Goal: Information Seeking & Learning: Learn about a topic

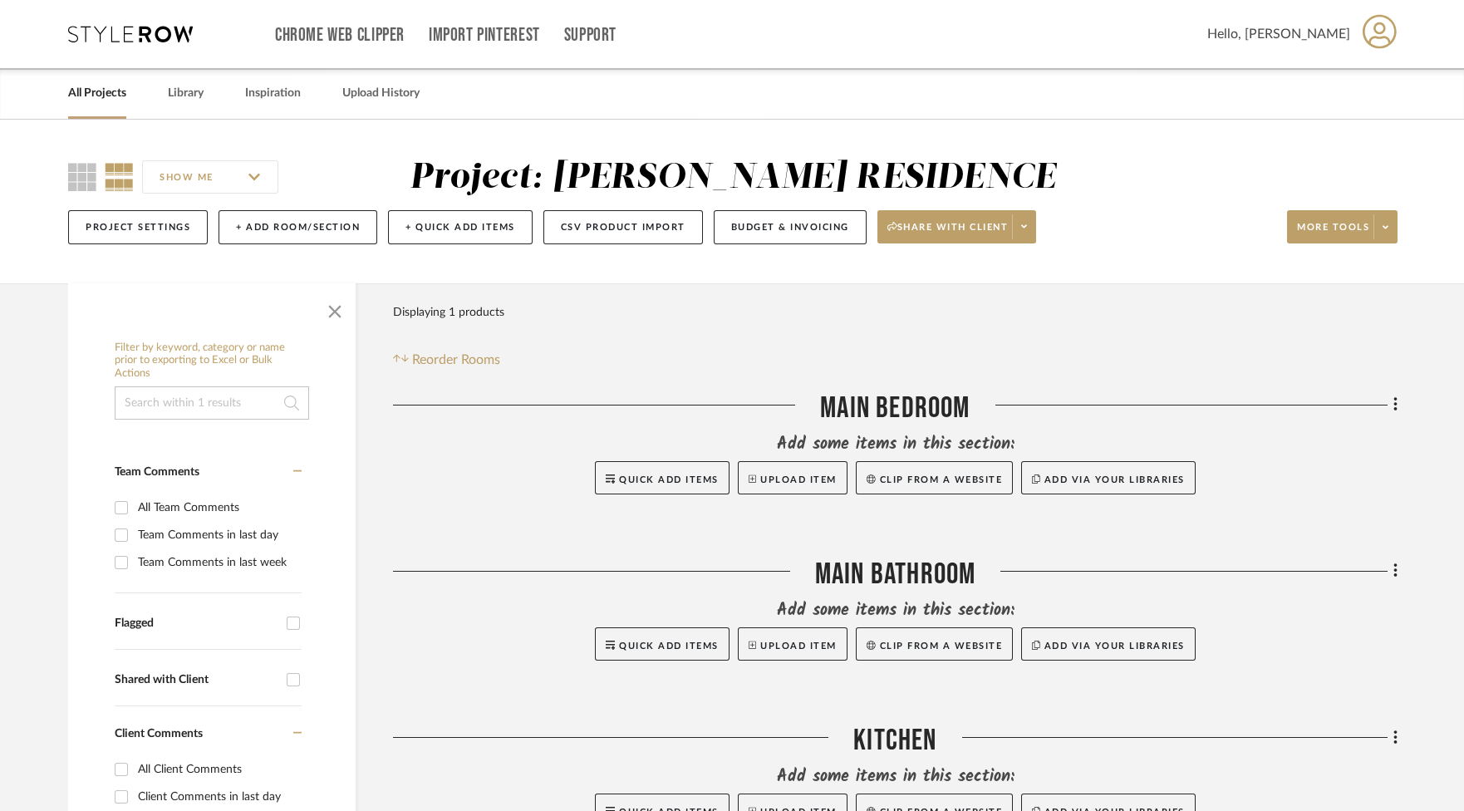
click at [73, 106] on div "All Projects" at bounding box center [97, 93] width 58 height 51
click at [84, 104] on link "All Projects" at bounding box center [97, 93] width 58 height 22
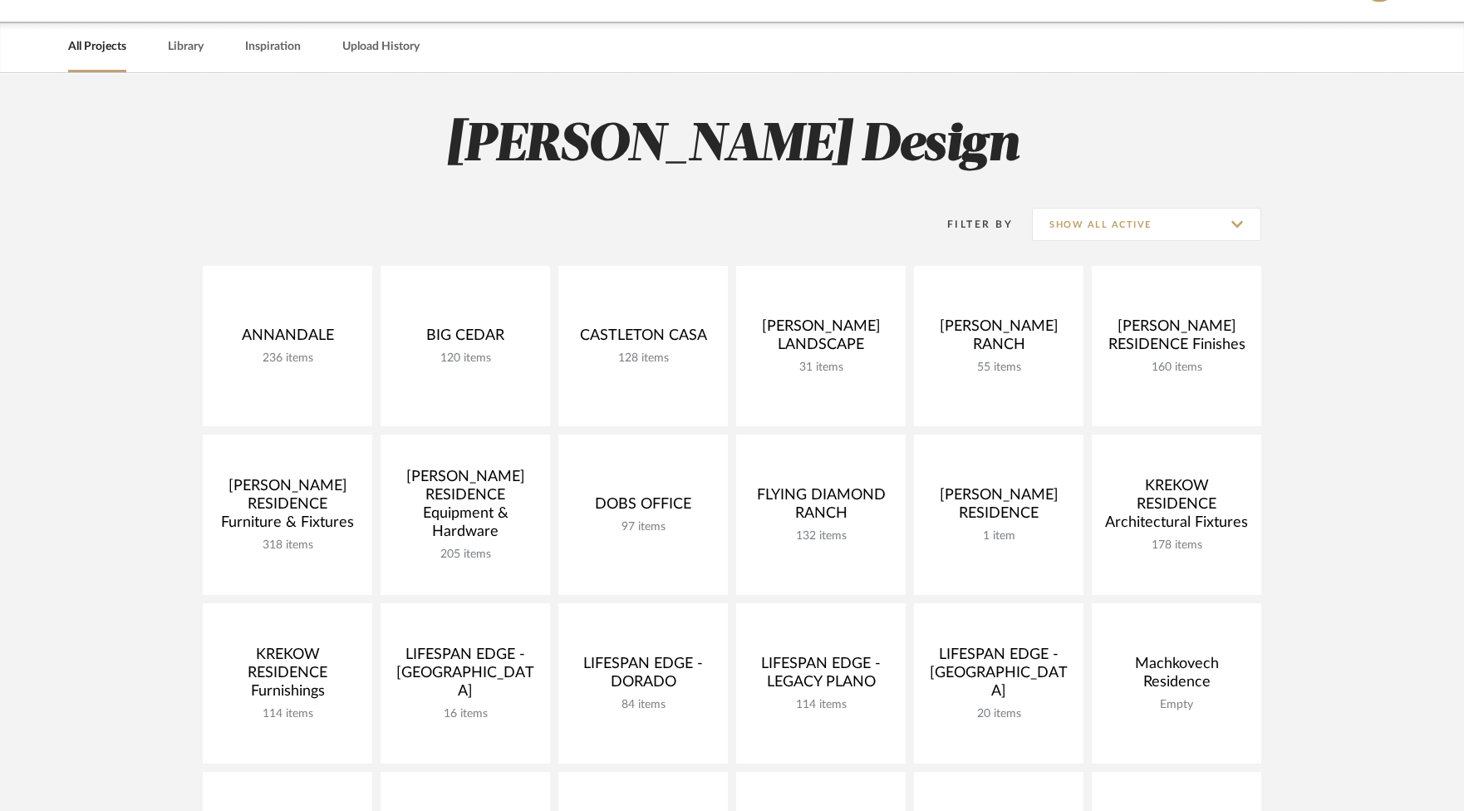
scroll to position [61, 0]
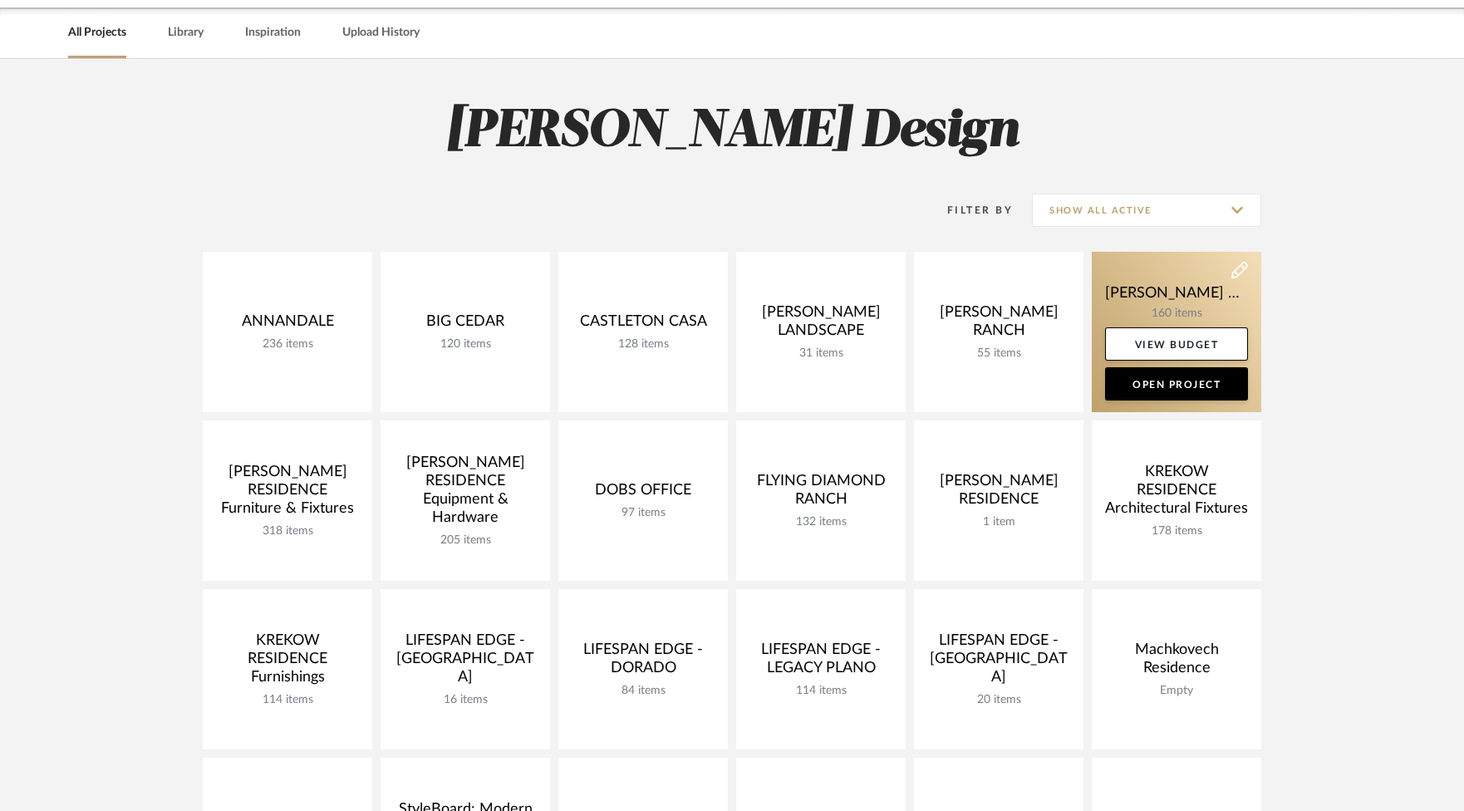
click at [1174, 302] on link at bounding box center [1175, 332] width 169 height 160
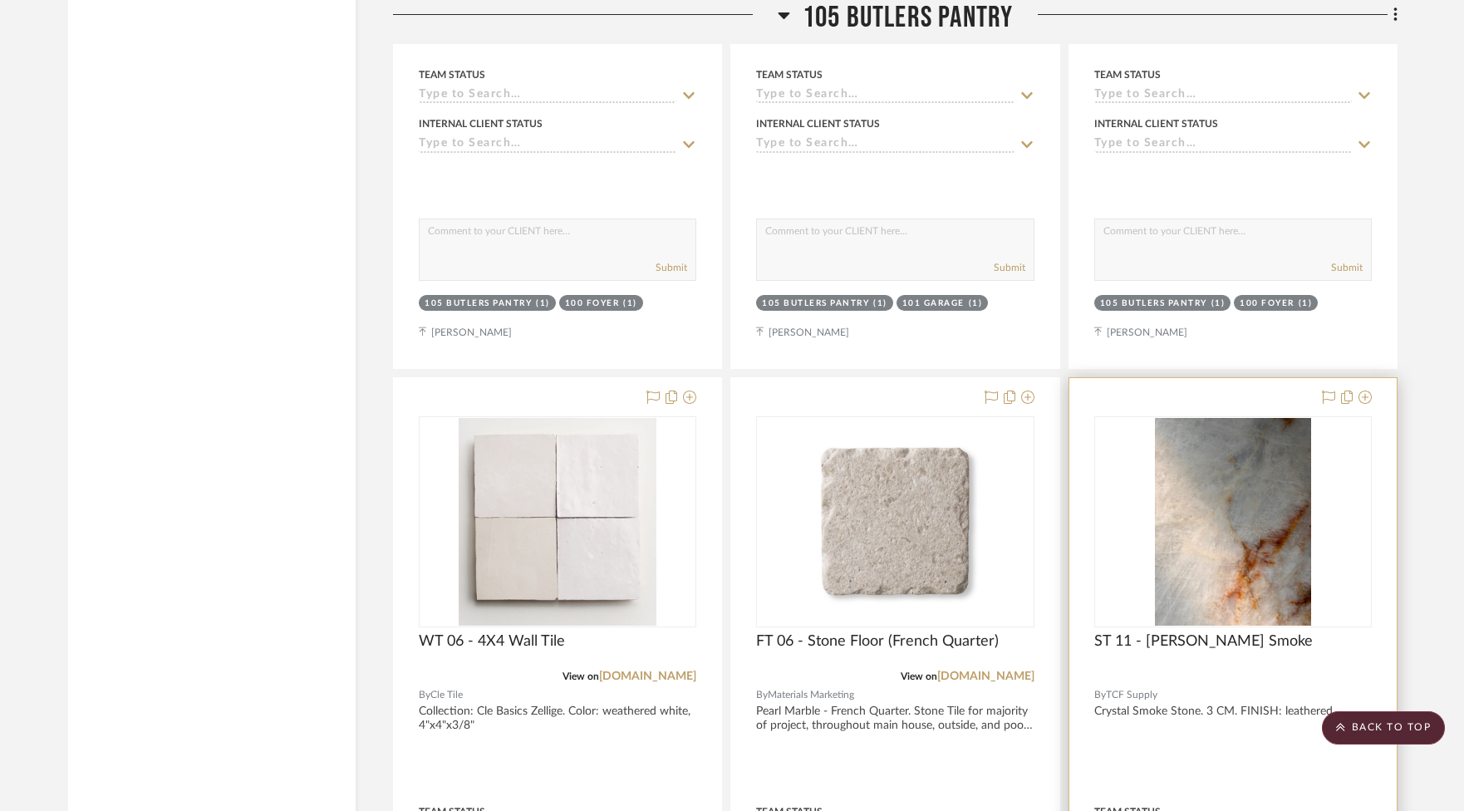
scroll to position [8868, 0]
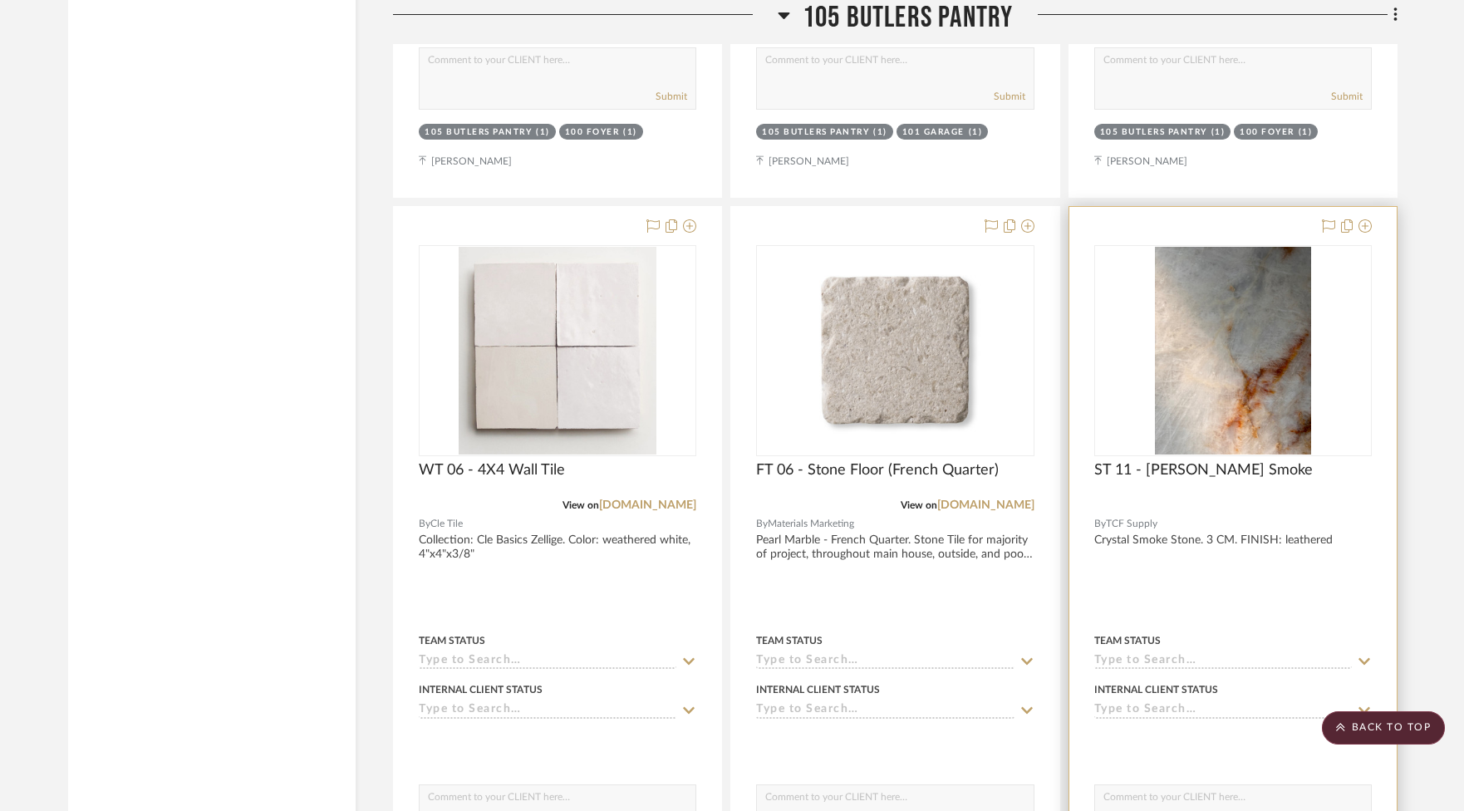
click at [1239, 331] on img "0" at bounding box center [1233, 351] width 156 height 208
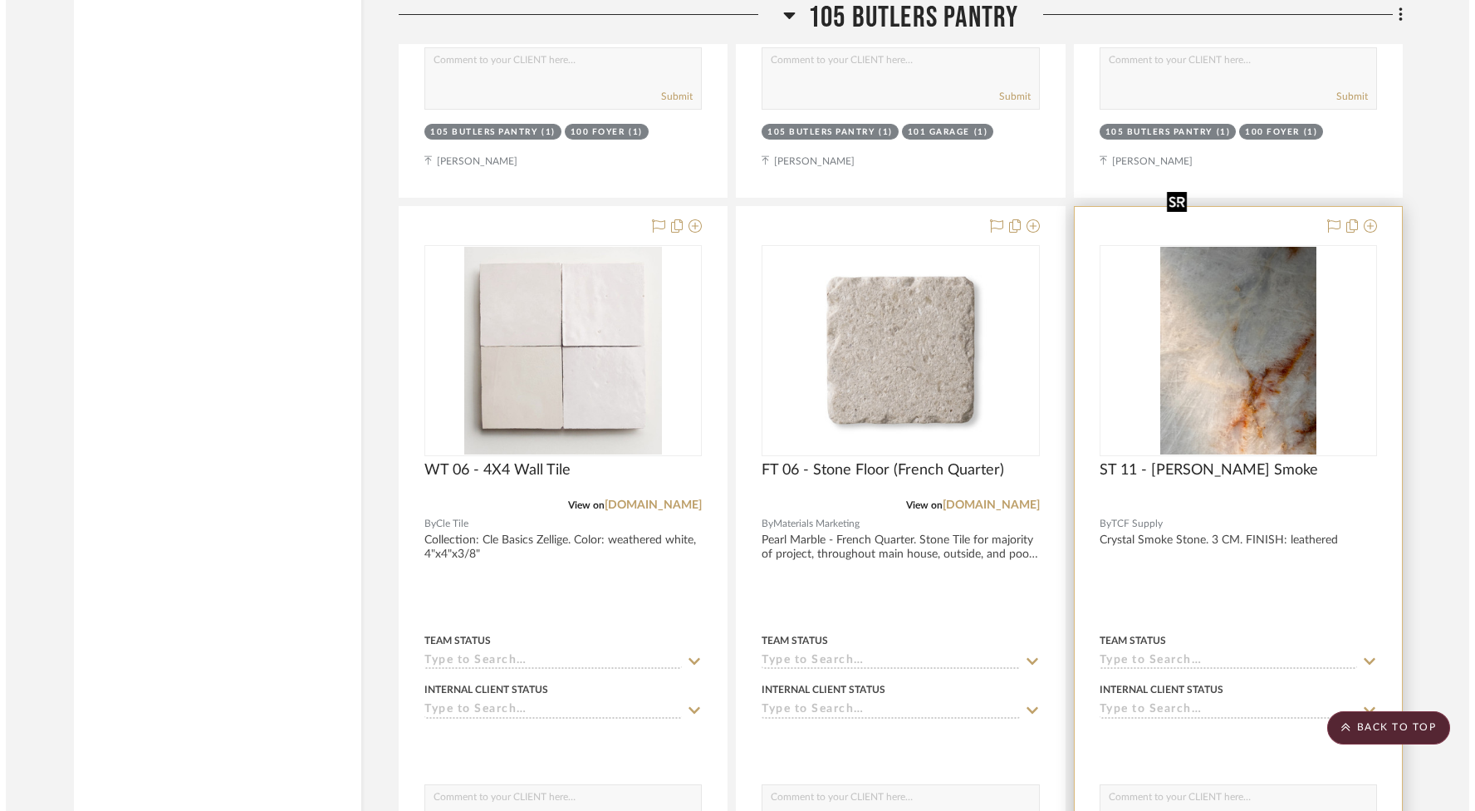
scroll to position [0, 0]
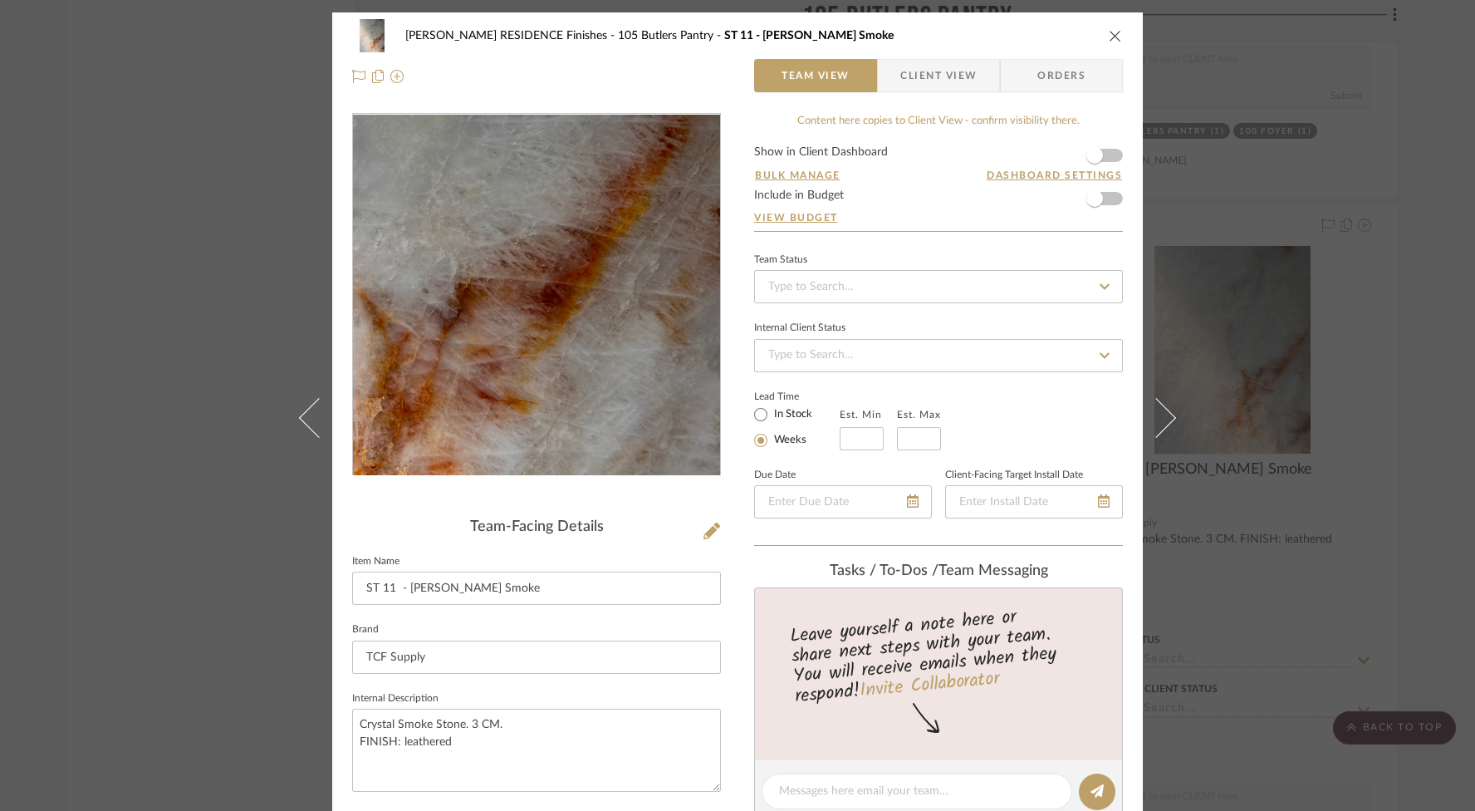
click at [612, 330] on img "0" at bounding box center [536, 295] width 270 height 361
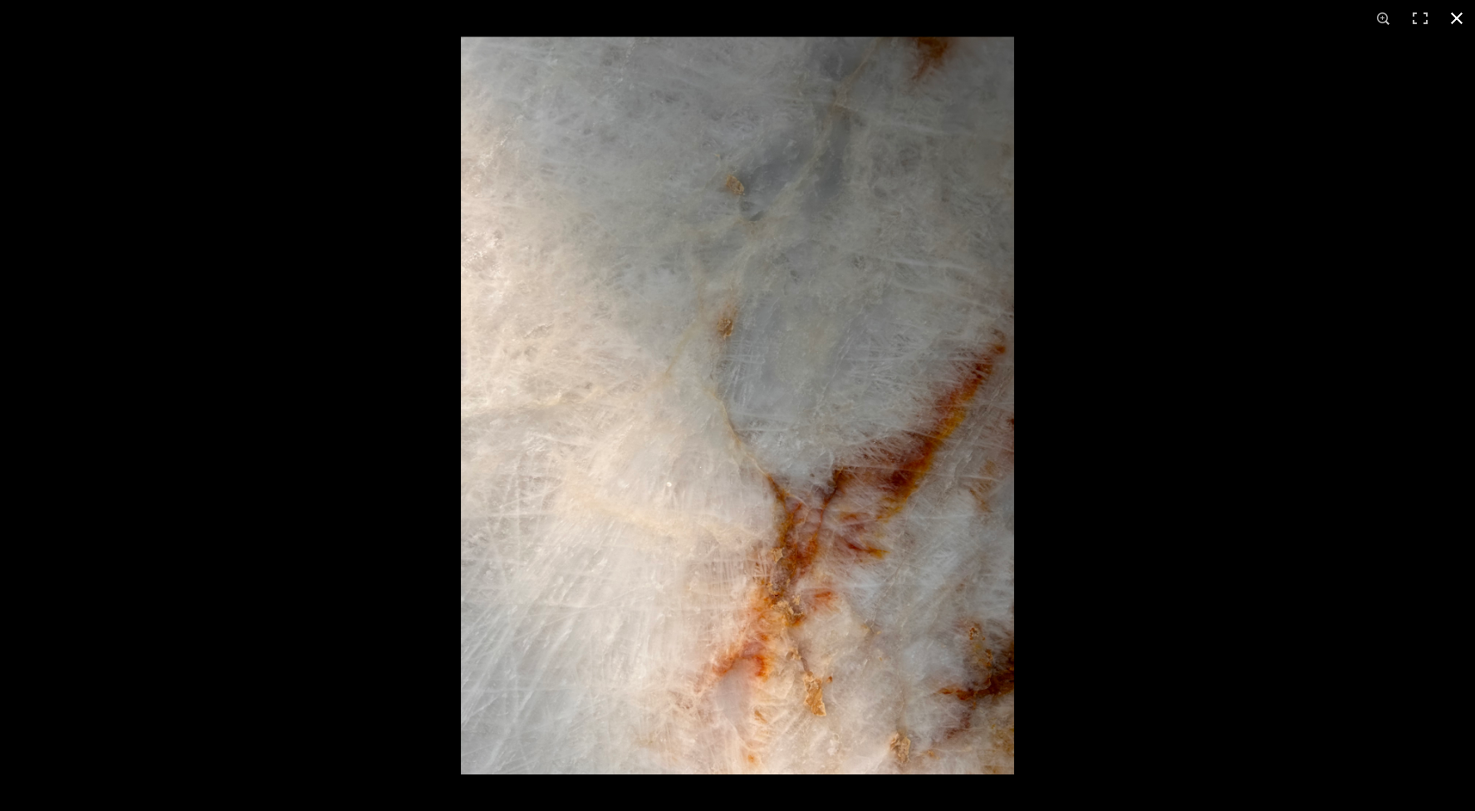
click at [1455, 22] on button at bounding box center [1457, 18] width 37 height 37
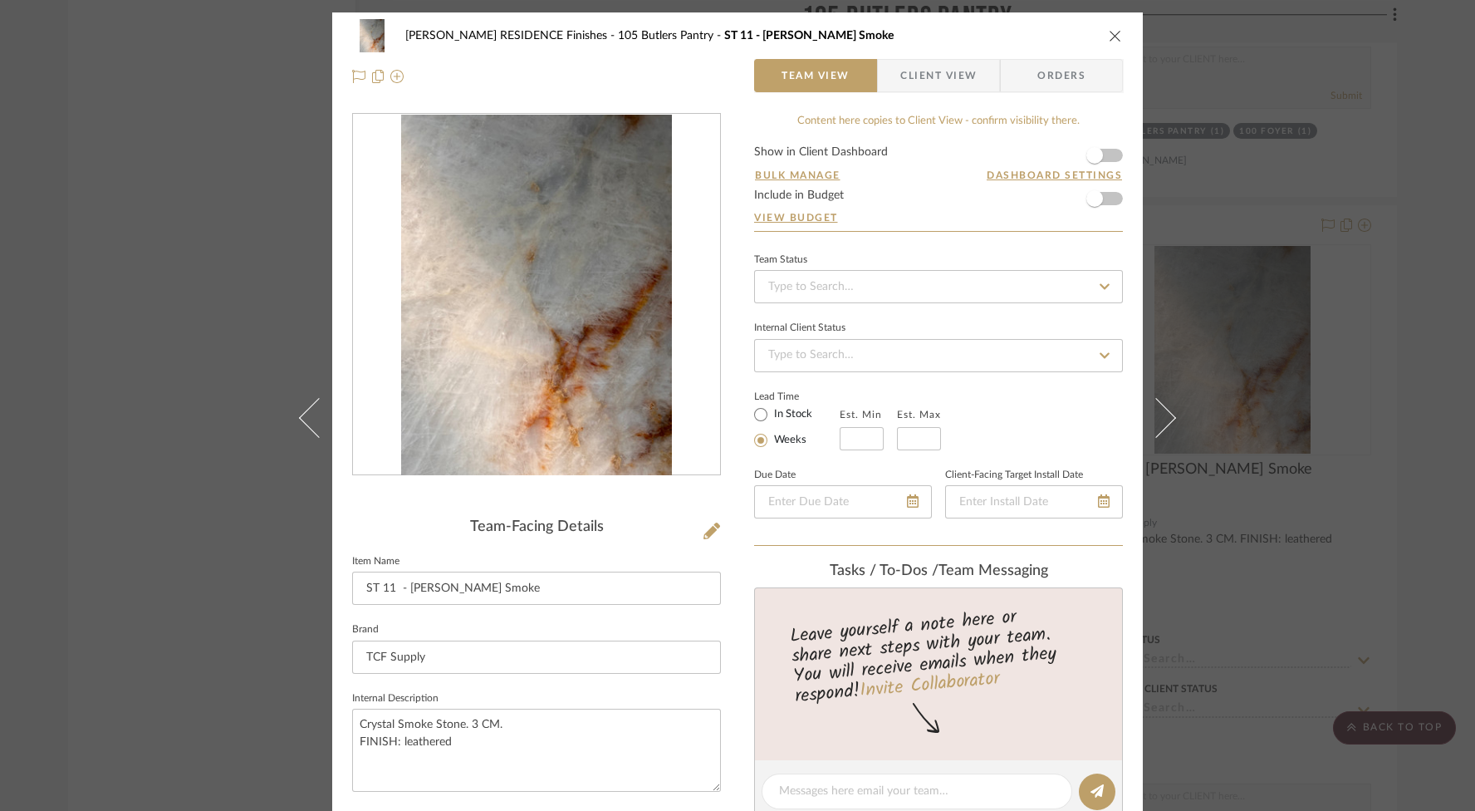
click at [1109, 36] on icon "close" at bounding box center [1115, 35] width 13 height 13
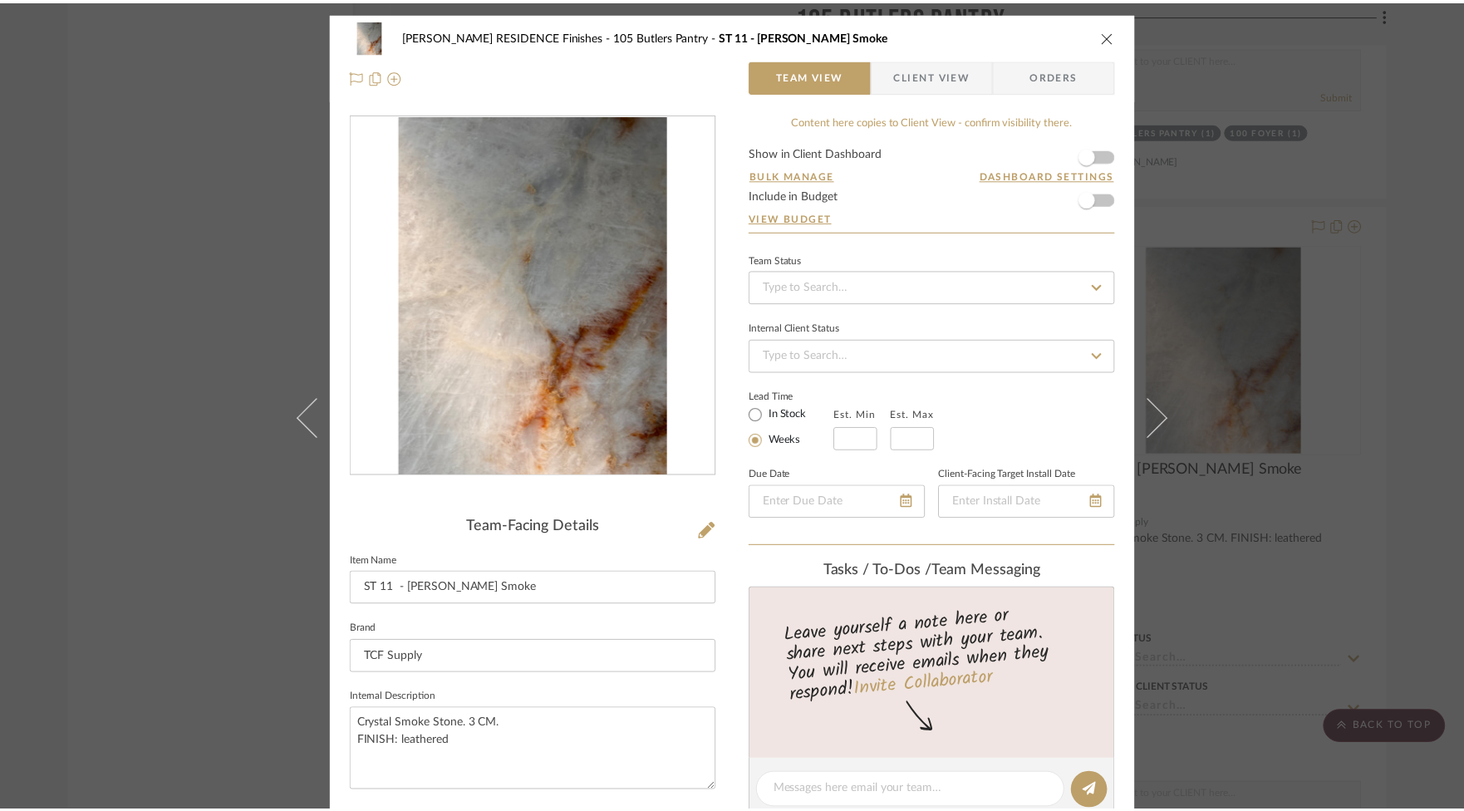
scroll to position [8868, 0]
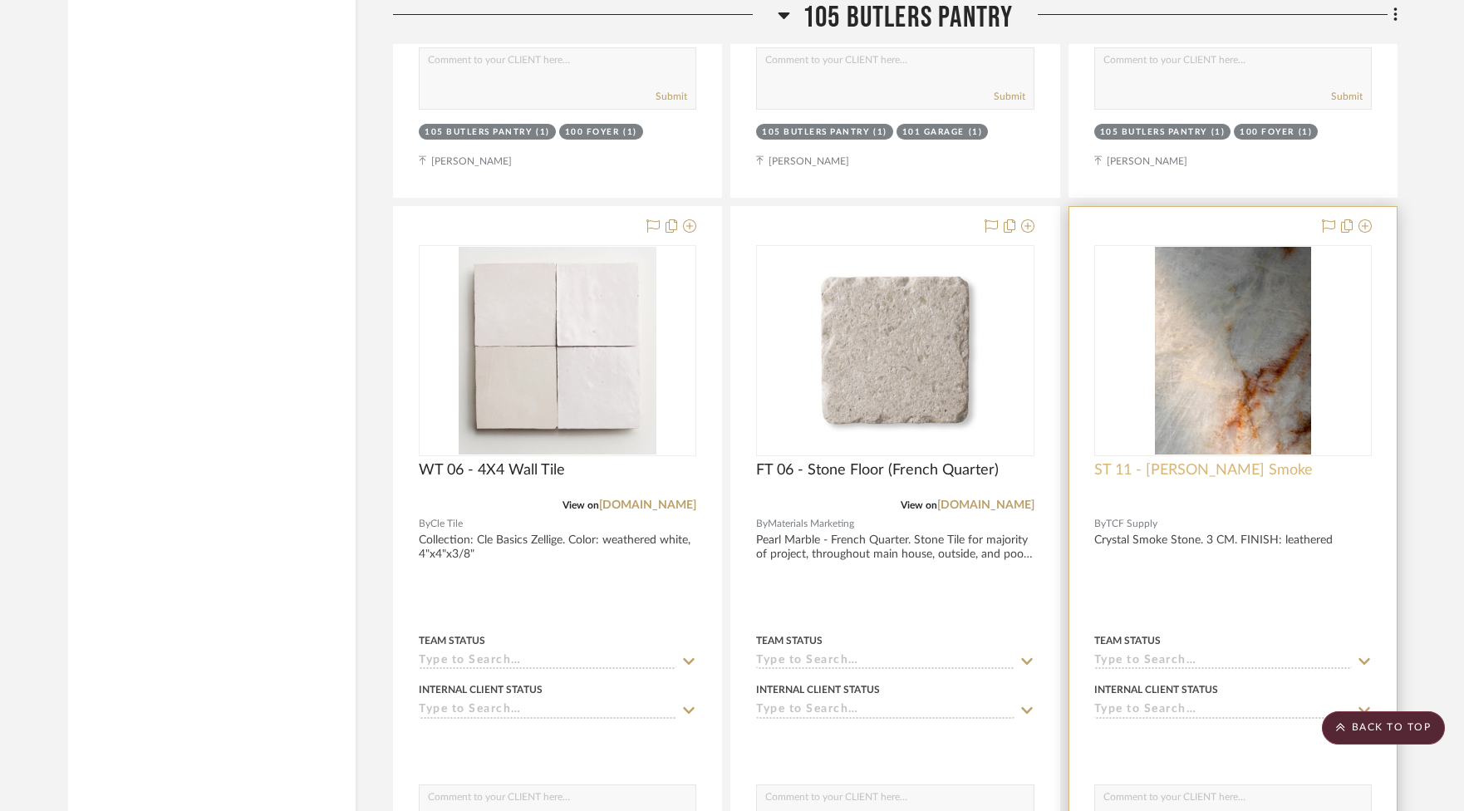
click at [1163, 461] on span "ST 11 - [PERSON_NAME] Smoke" at bounding box center [1203, 470] width 218 height 18
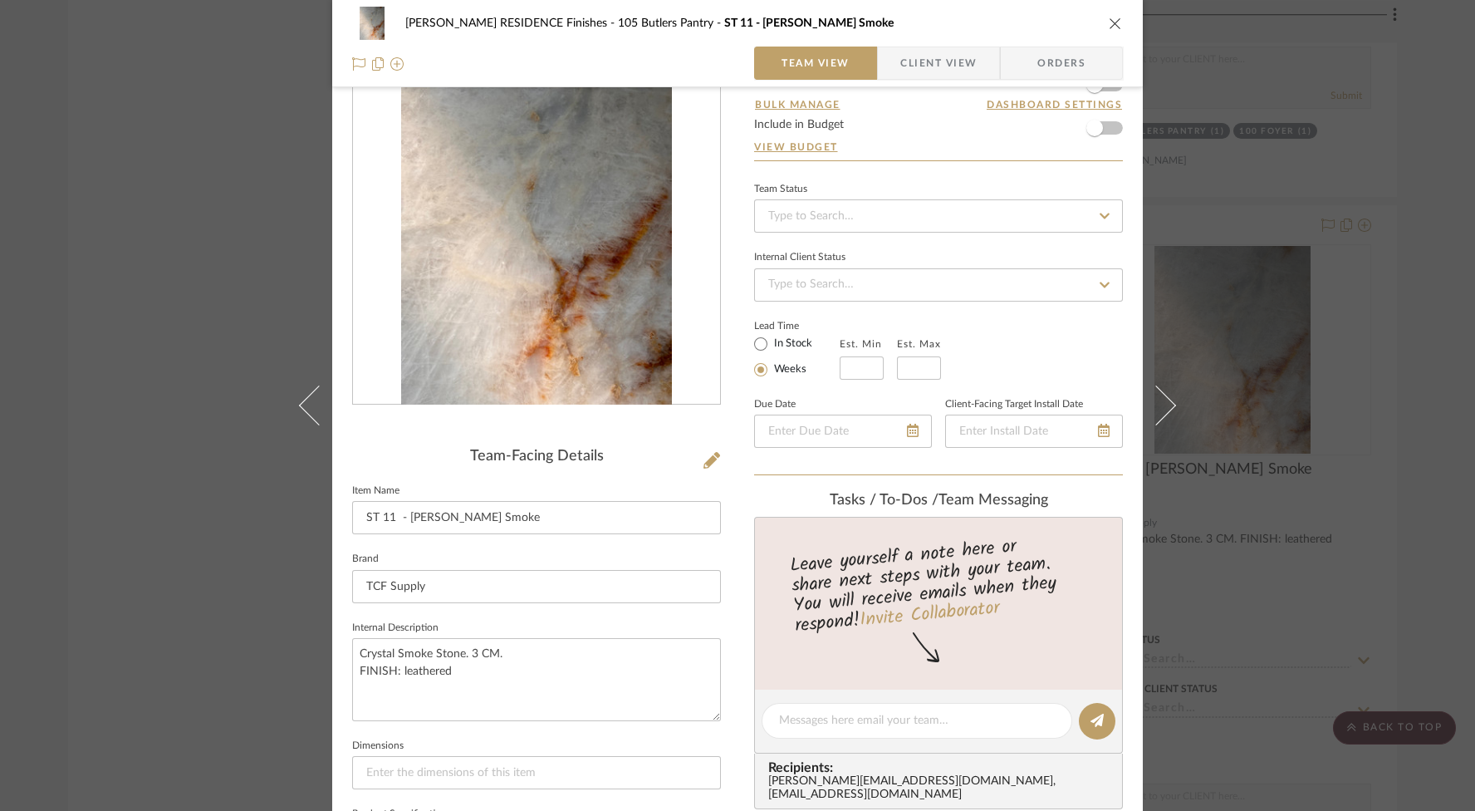
scroll to position [13, 0]
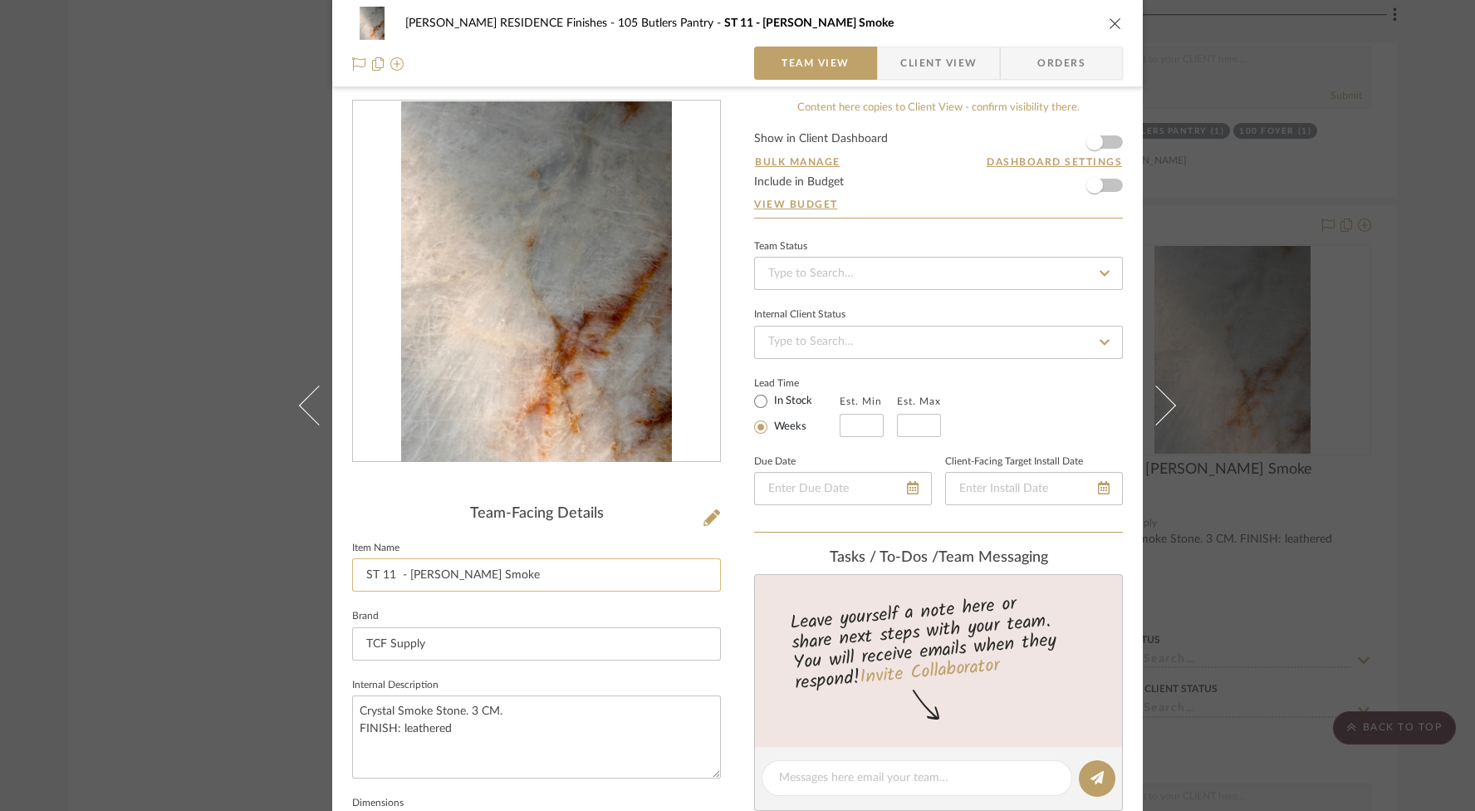
drag, startPoint x: 524, startPoint y: 573, endPoint x: 403, endPoint y: 573, distance: 121.3
click at [403, 573] on input "ST 11 - [PERSON_NAME] Smoke" at bounding box center [536, 574] width 369 height 33
click at [1113, 25] on icon "close" at bounding box center [1115, 23] width 13 height 13
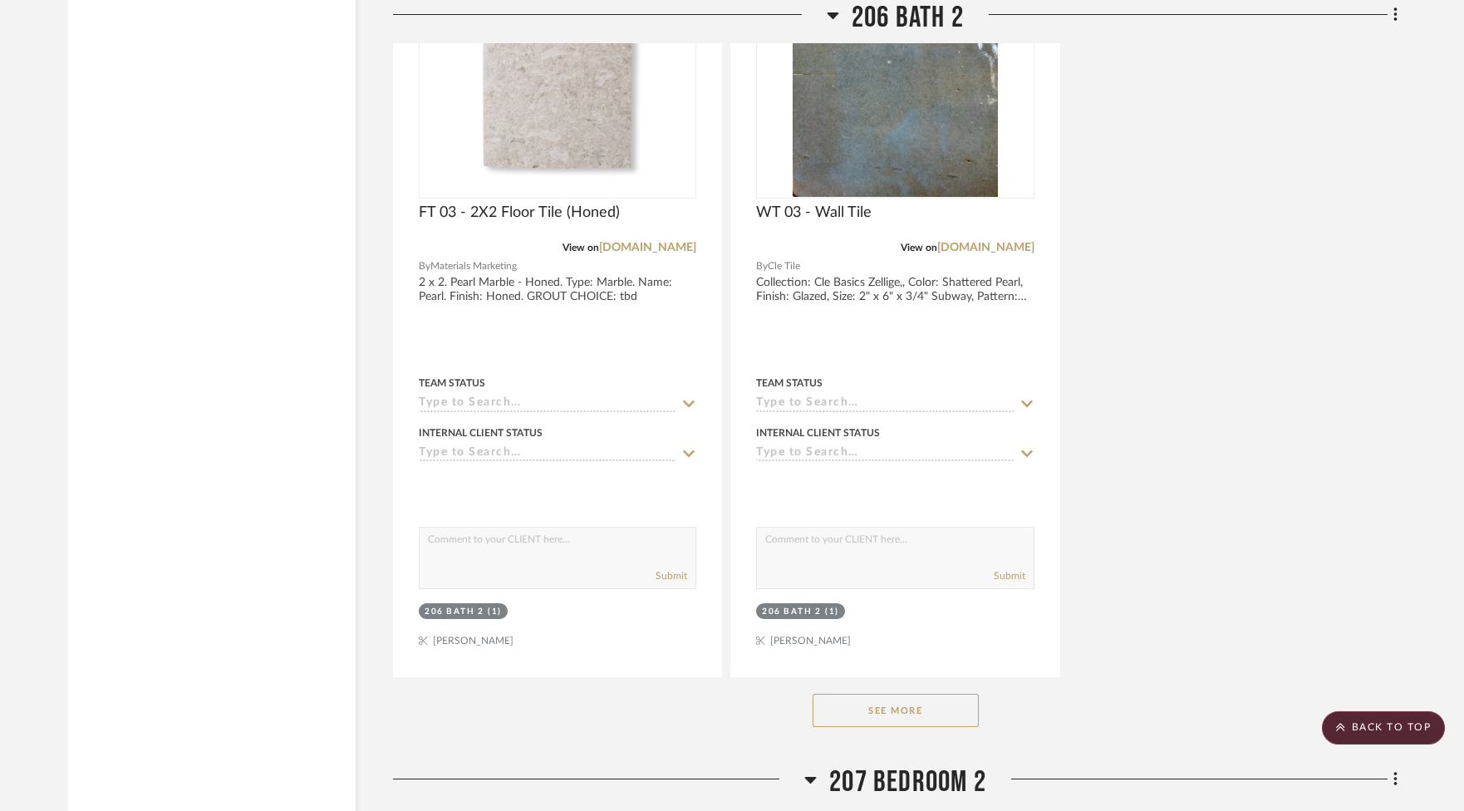
scroll to position [39702, 0]
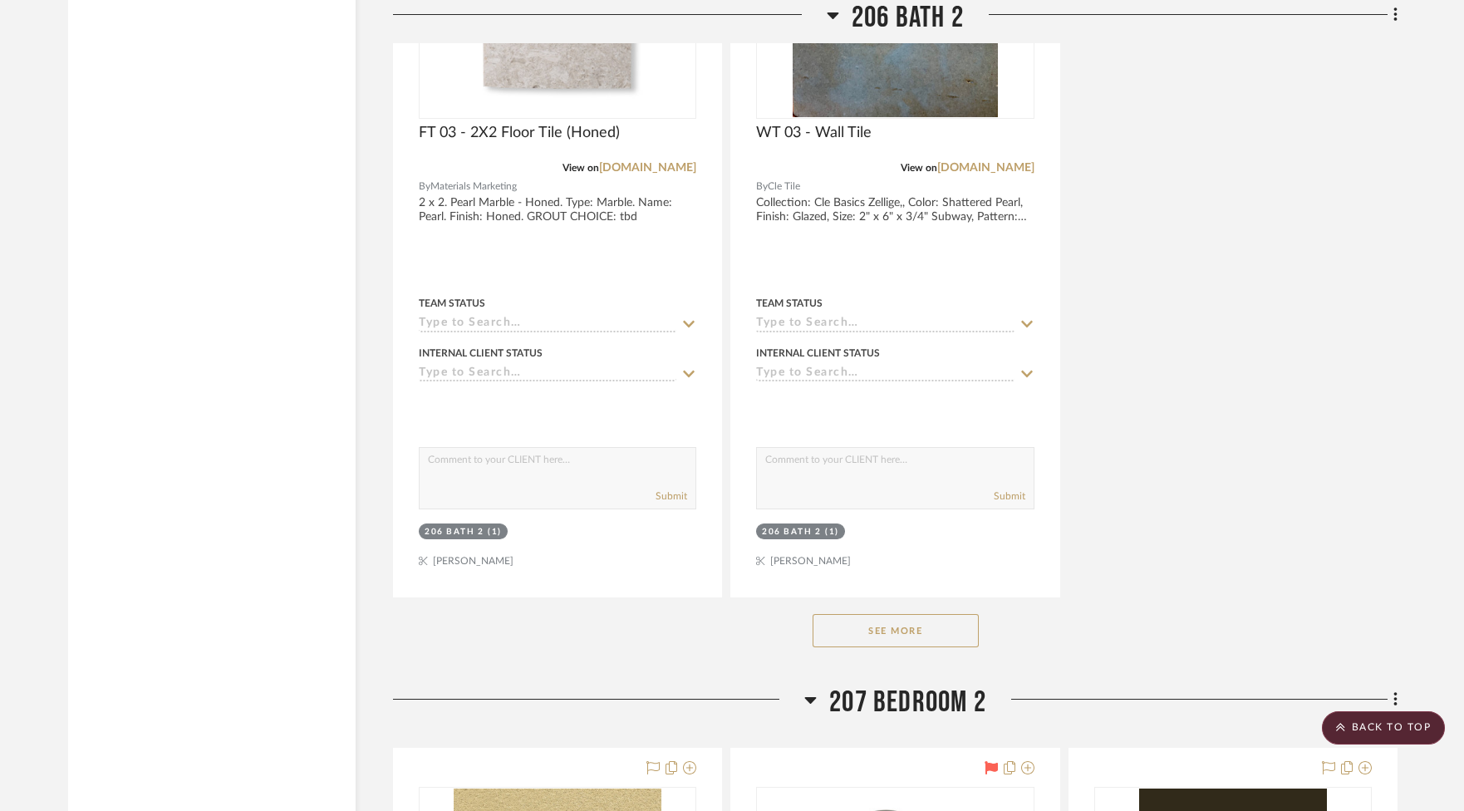
click at [934, 614] on button "See More" at bounding box center [895, 630] width 166 height 33
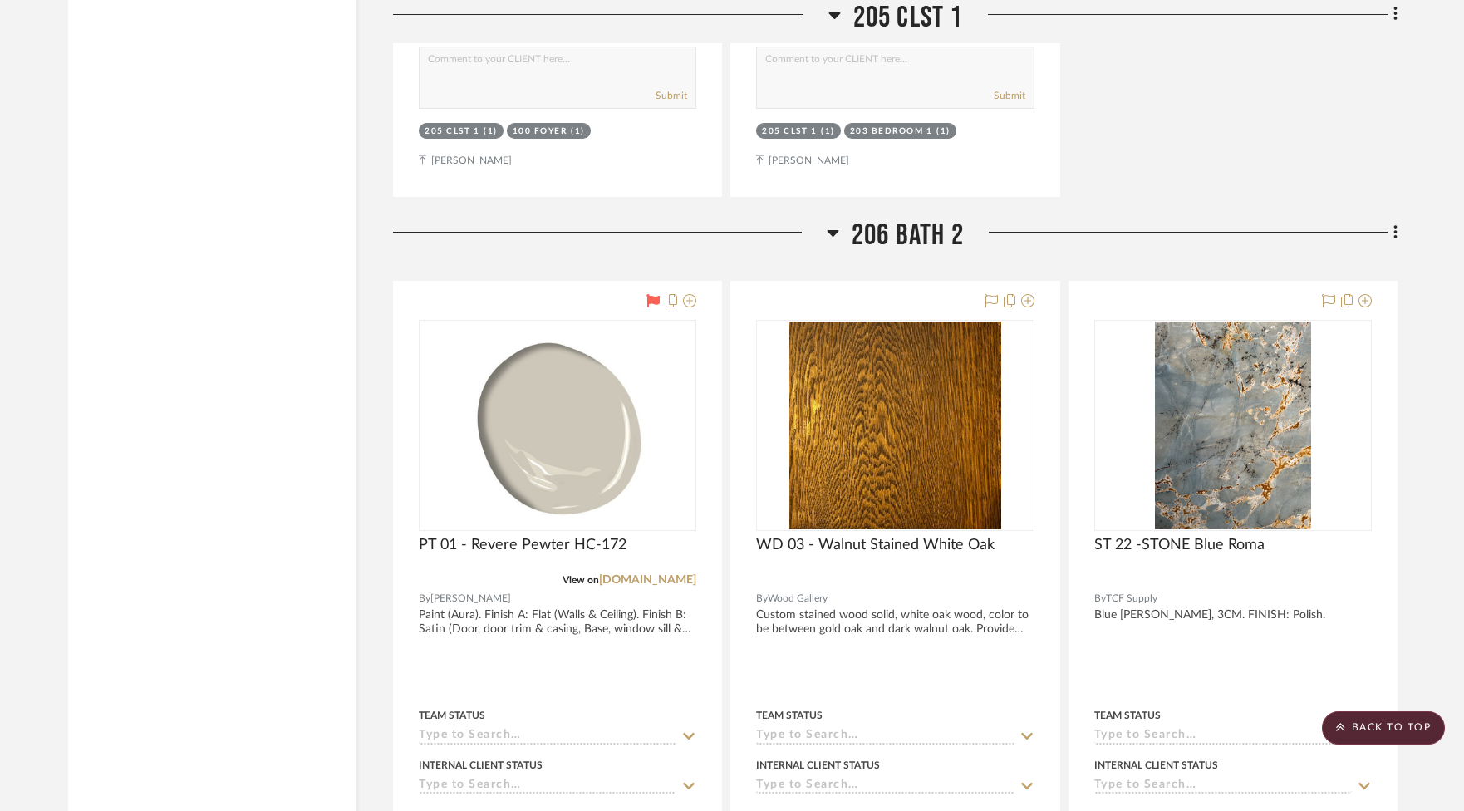
scroll to position [37815, 0]
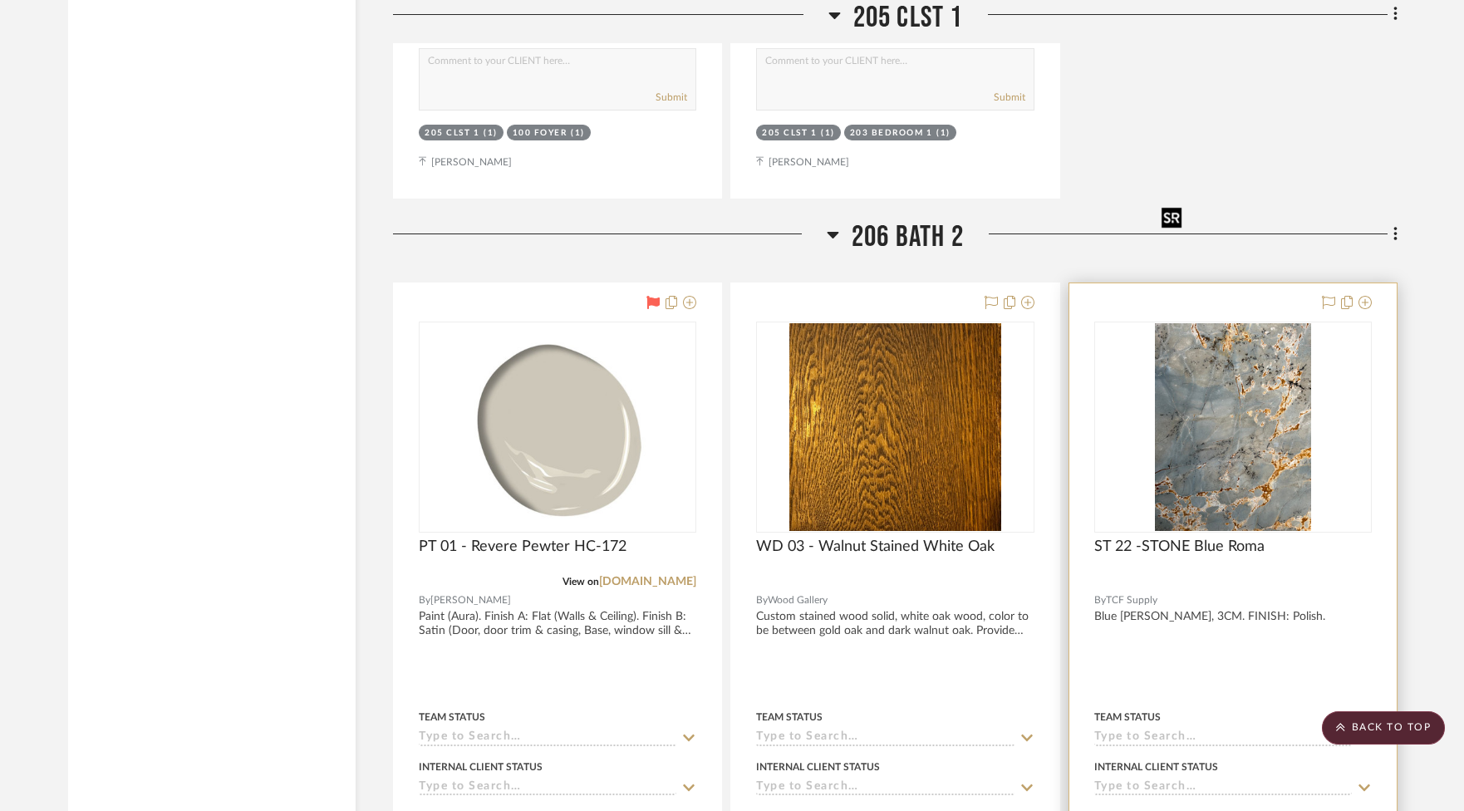
click at [0, 0] on img at bounding box center [0, 0] width 0 height 0
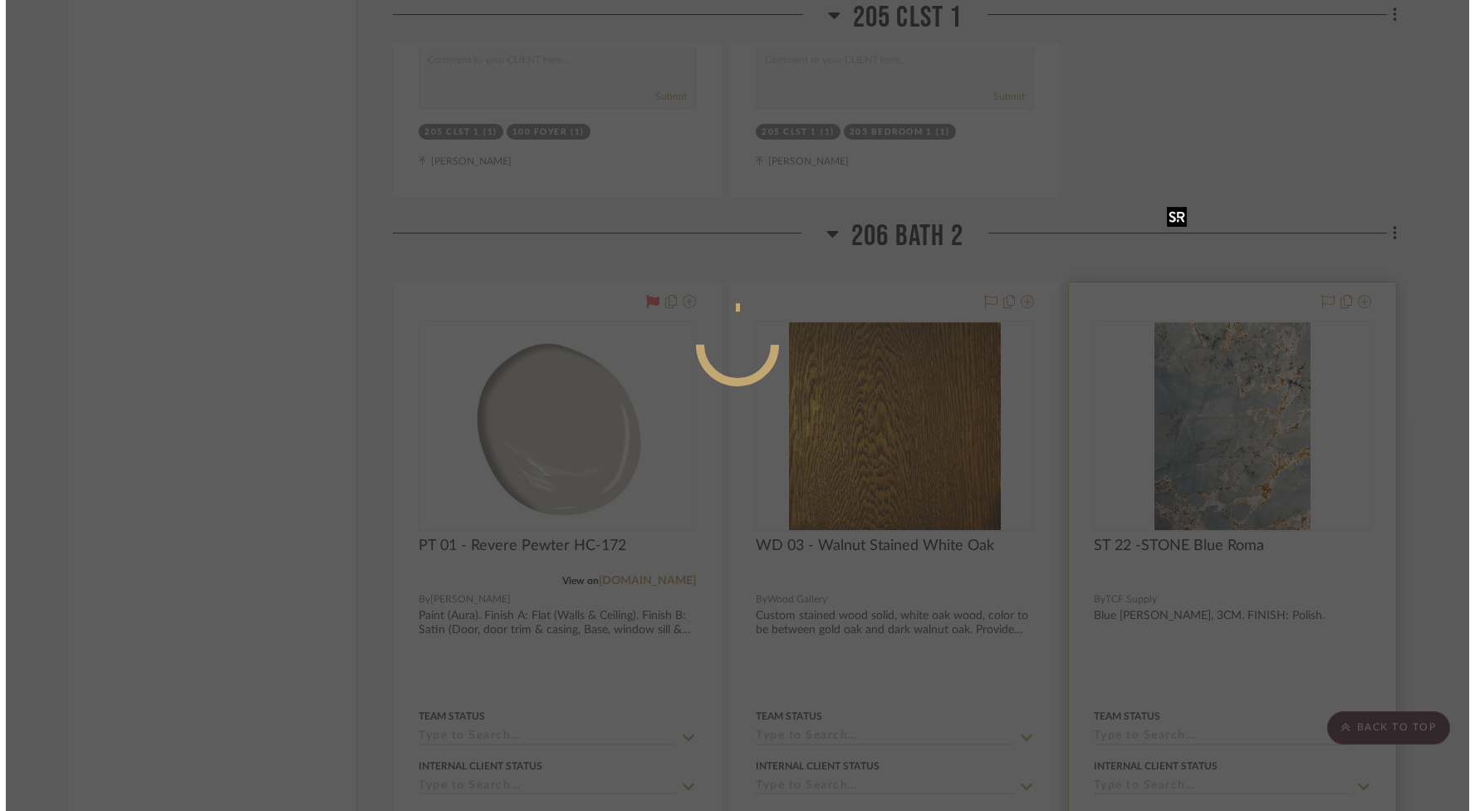
scroll to position [0, 0]
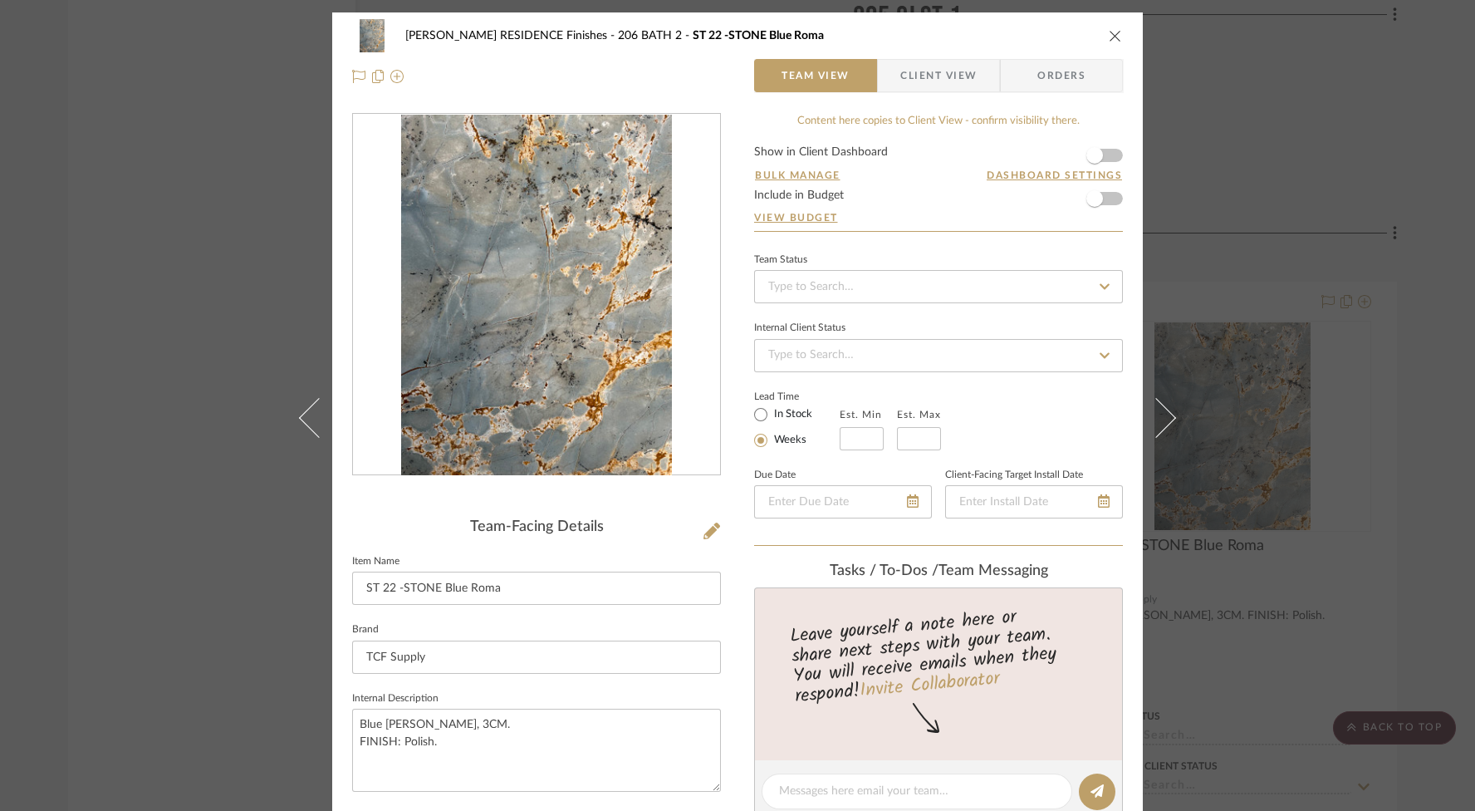
click at [611, 365] on img "0" at bounding box center [536, 295] width 270 height 361
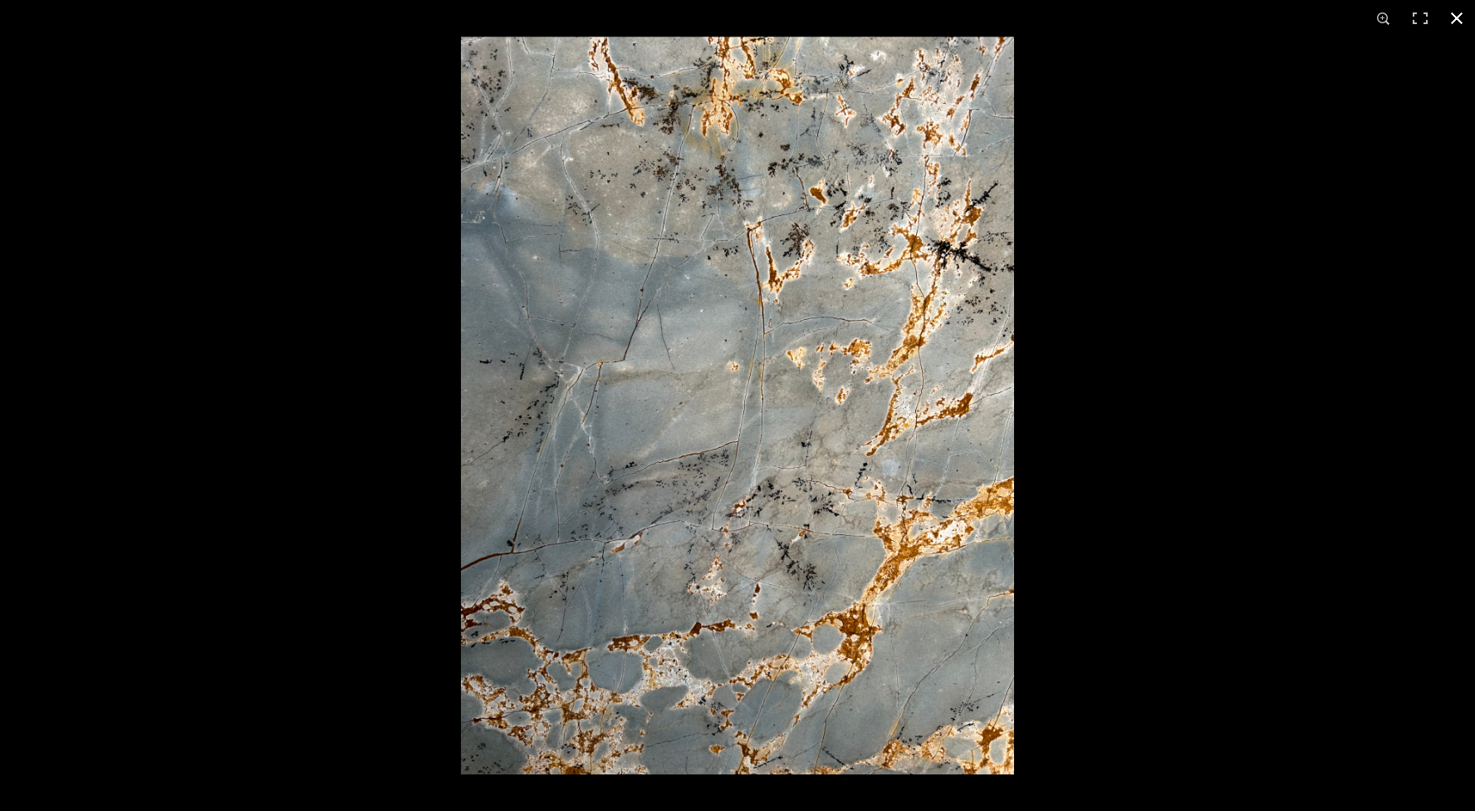
click at [1458, 23] on button at bounding box center [1457, 18] width 37 height 37
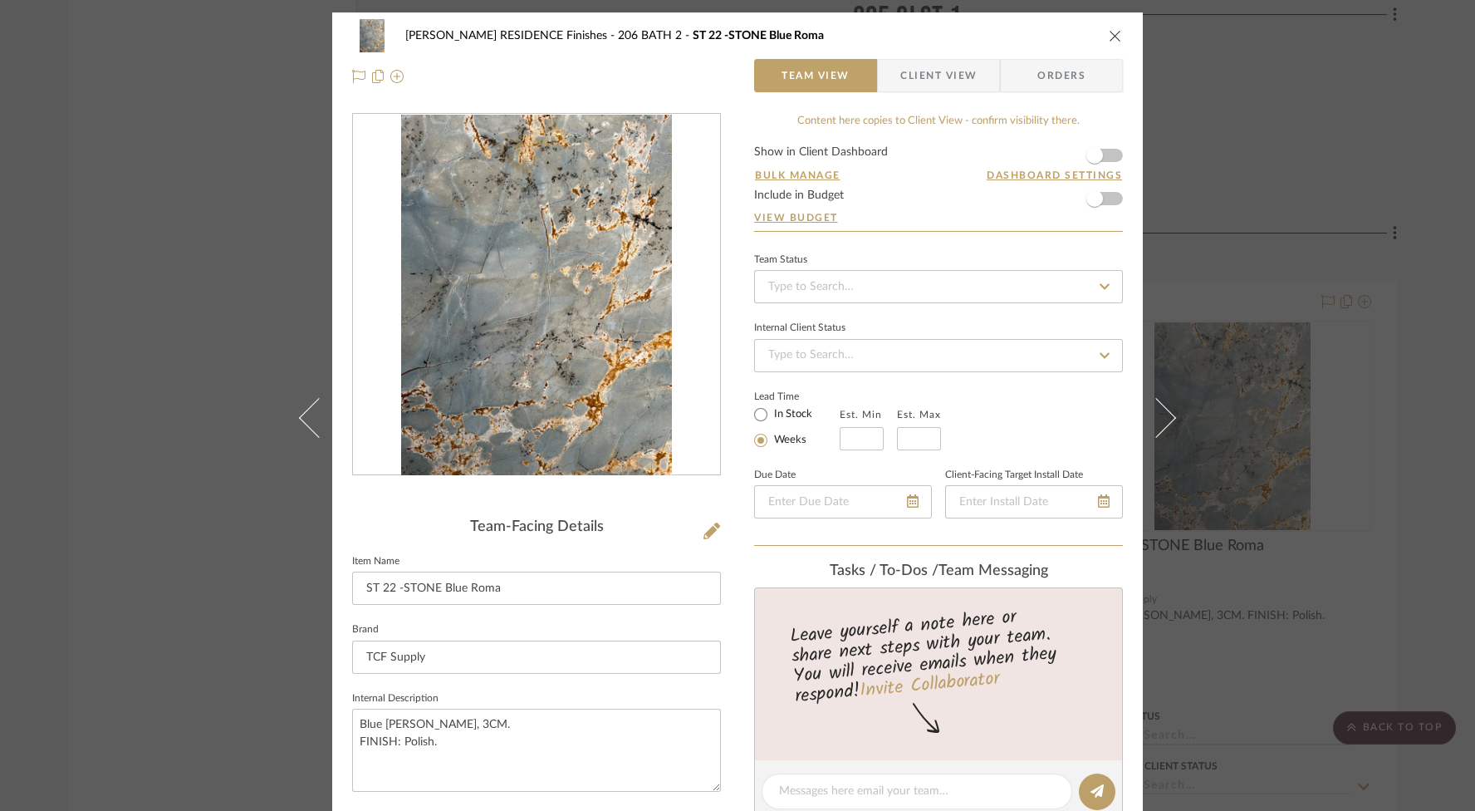
click at [1112, 34] on icon "close" at bounding box center [1115, 35] width 13 height 13
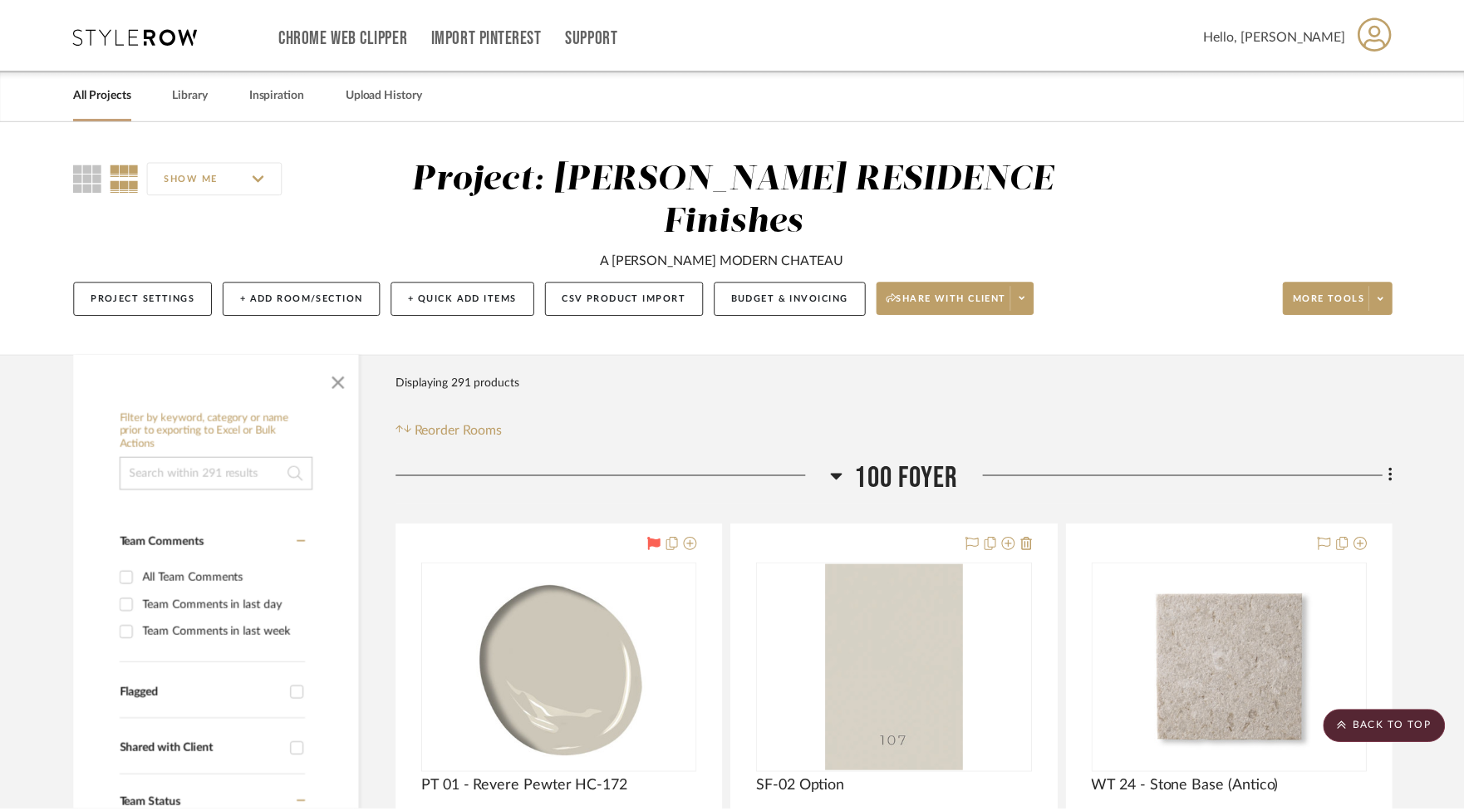
scroll to position [37815, 0]
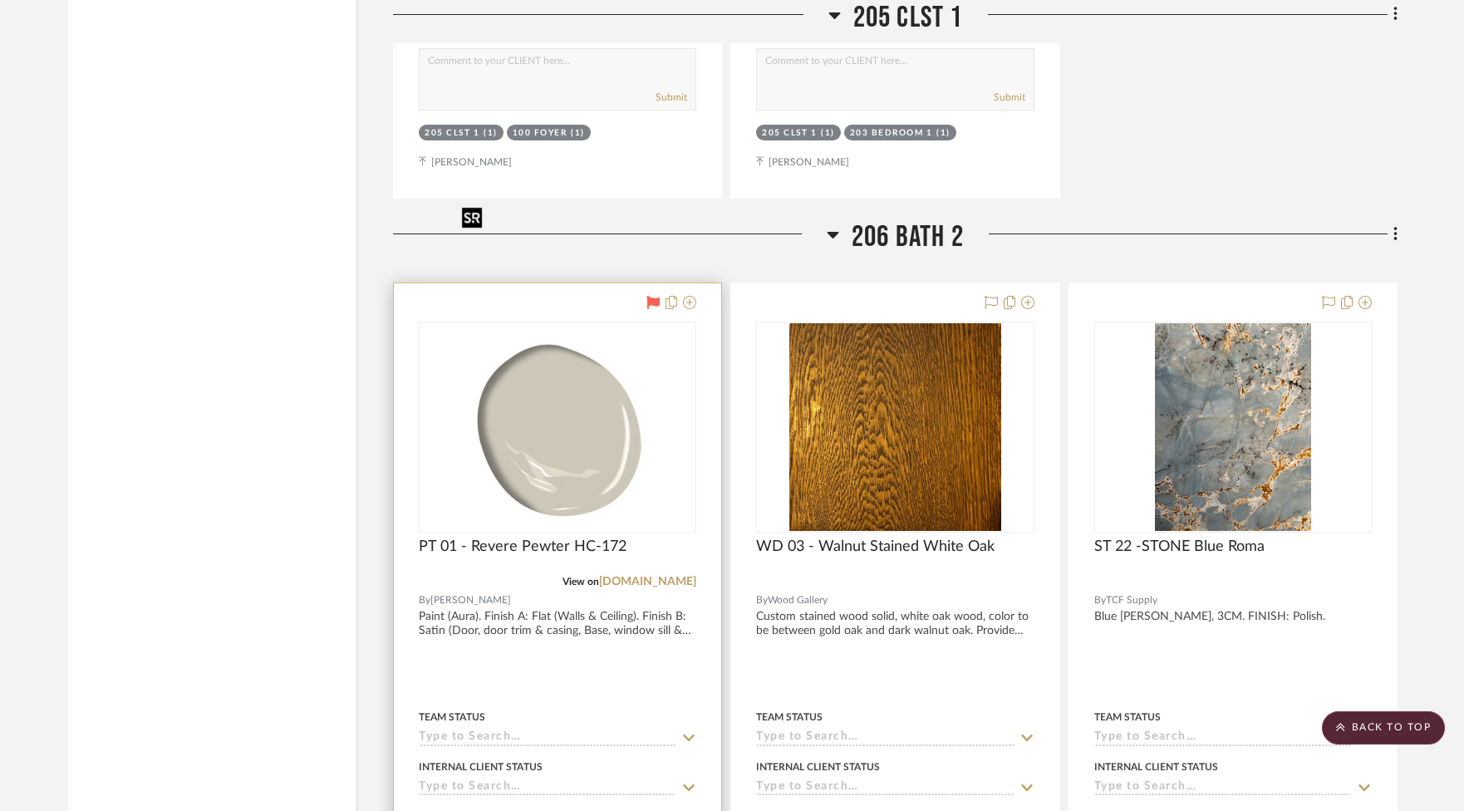
click at [613, 339] on img "0" at bounding box center [557, 427] width 204 height 208
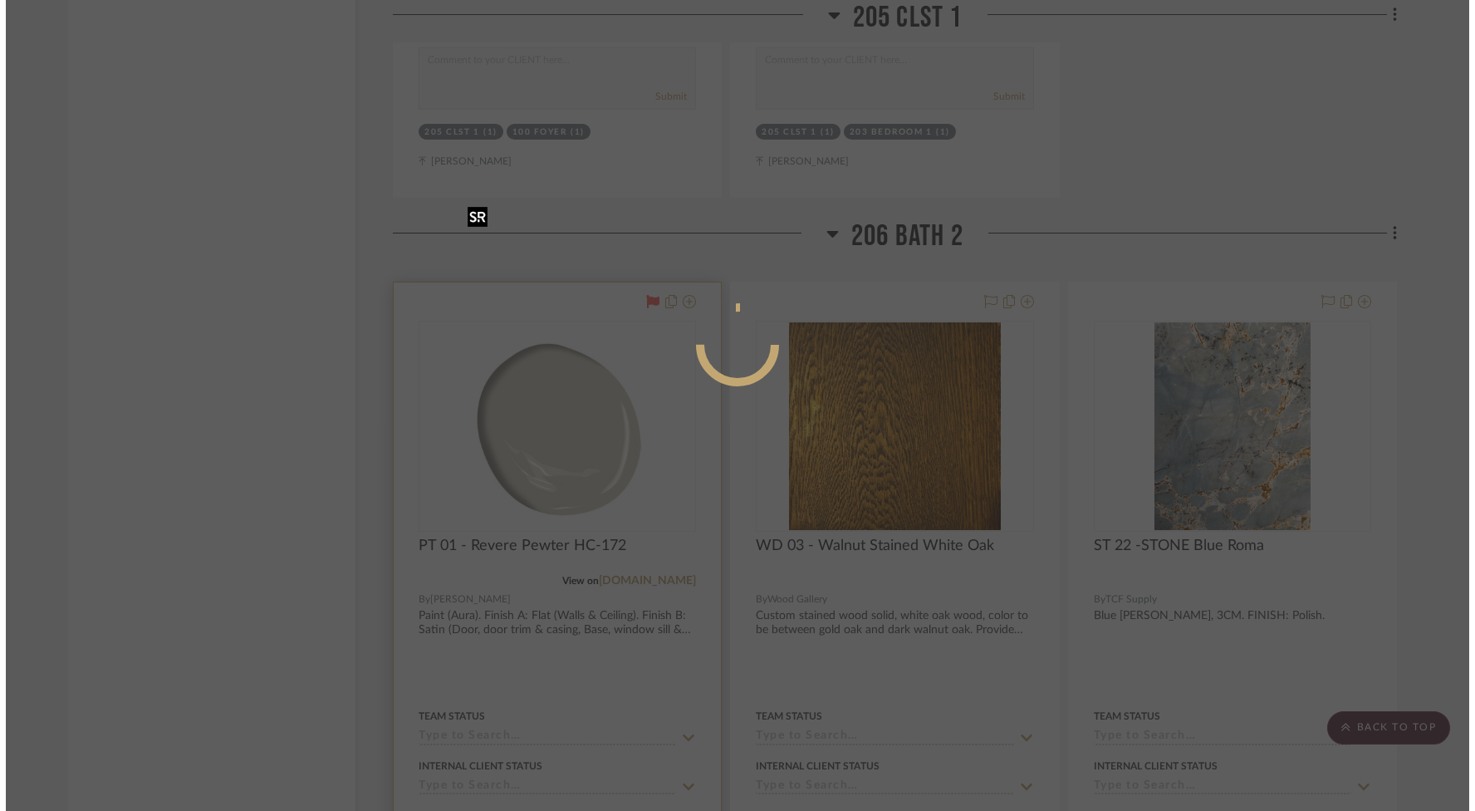
scroll to position [0, 0]
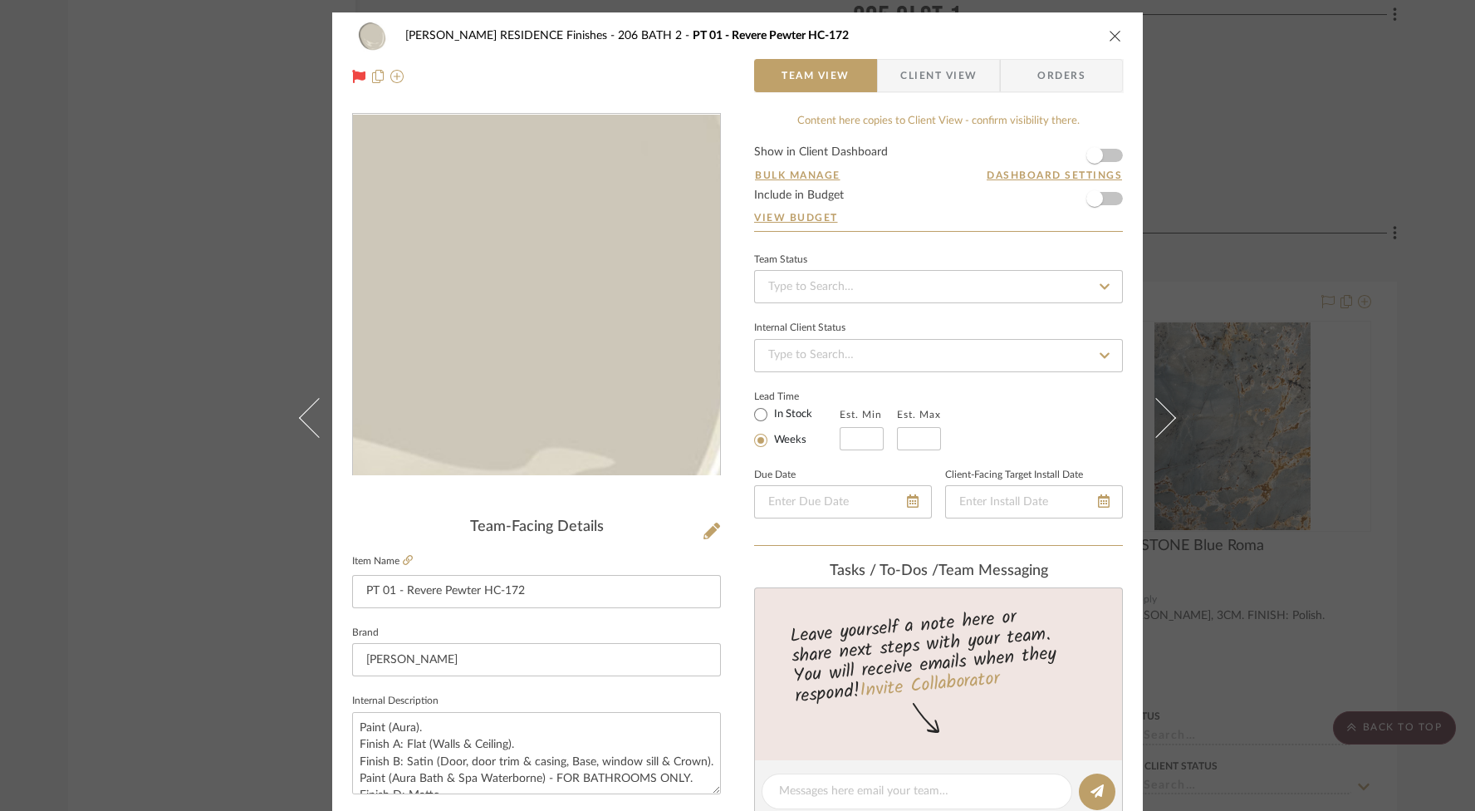
click at [580, 316] on img "0" at bounding box center [536, 295] width 355 height 361
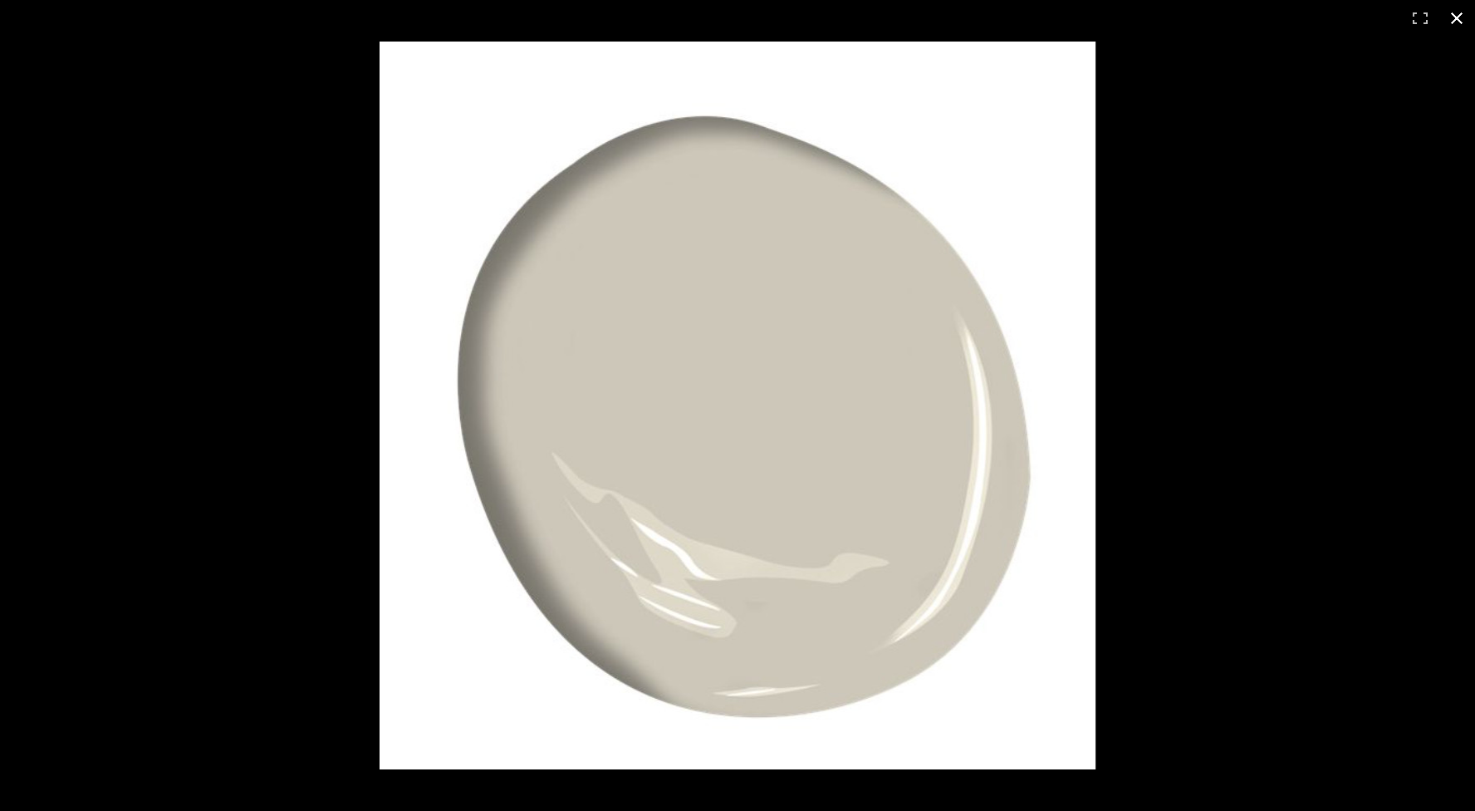
click at [1459, 27] on button at bounding box center [1457, 18] width 37 height 37
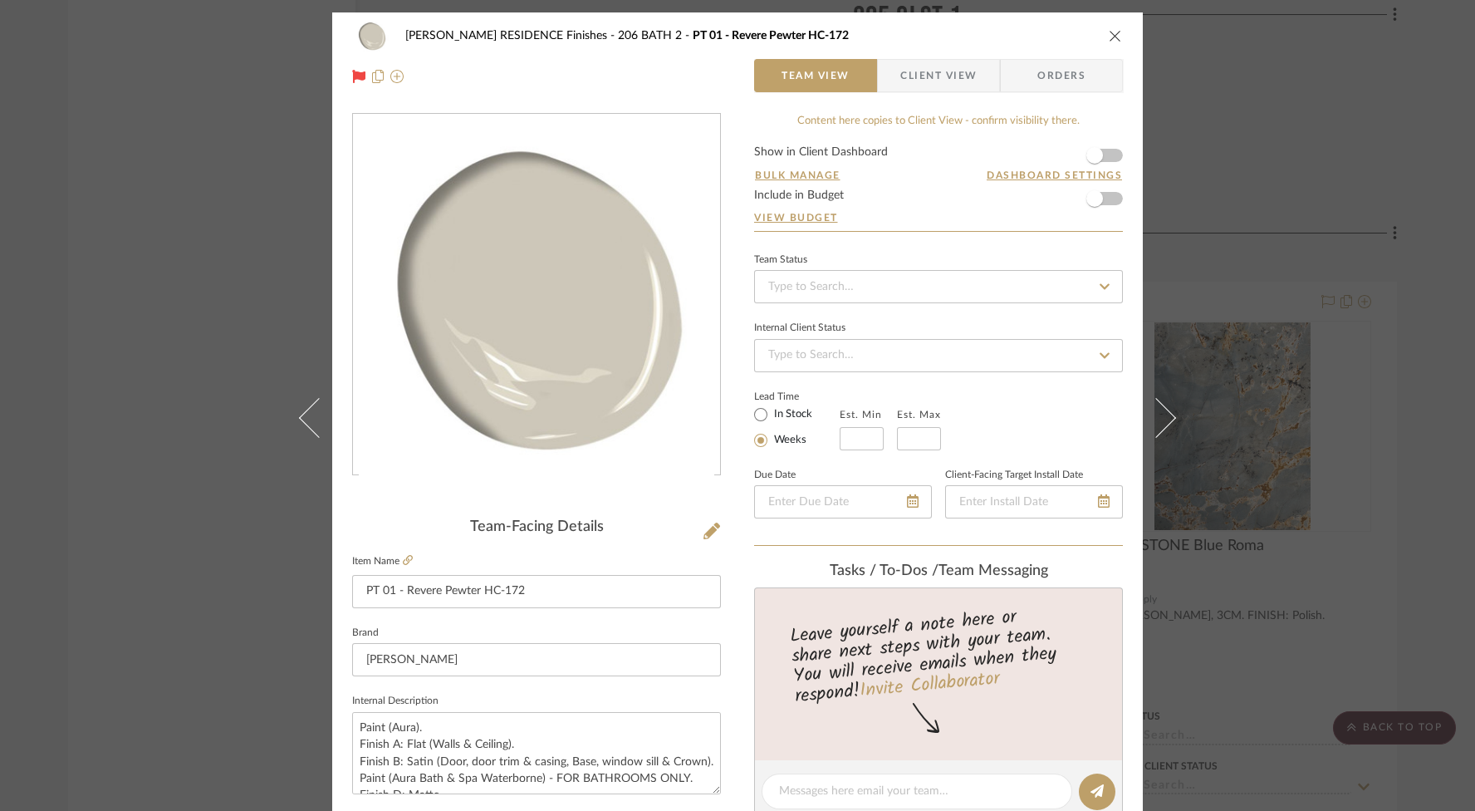
click at [1111, 31] on icon "close" at bounding box center [1115, 35] width 13 height 13
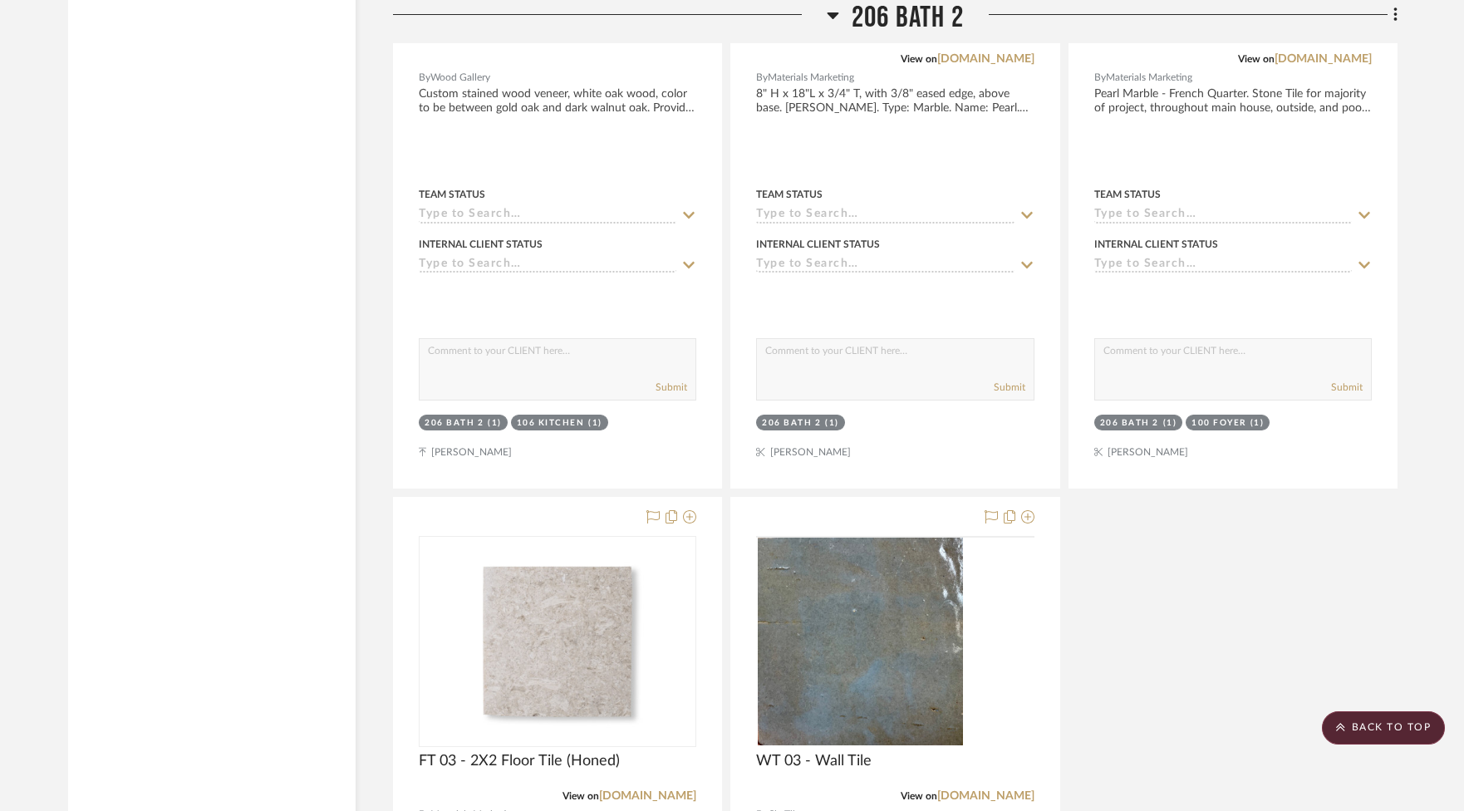
scroll to position [39109, 0]
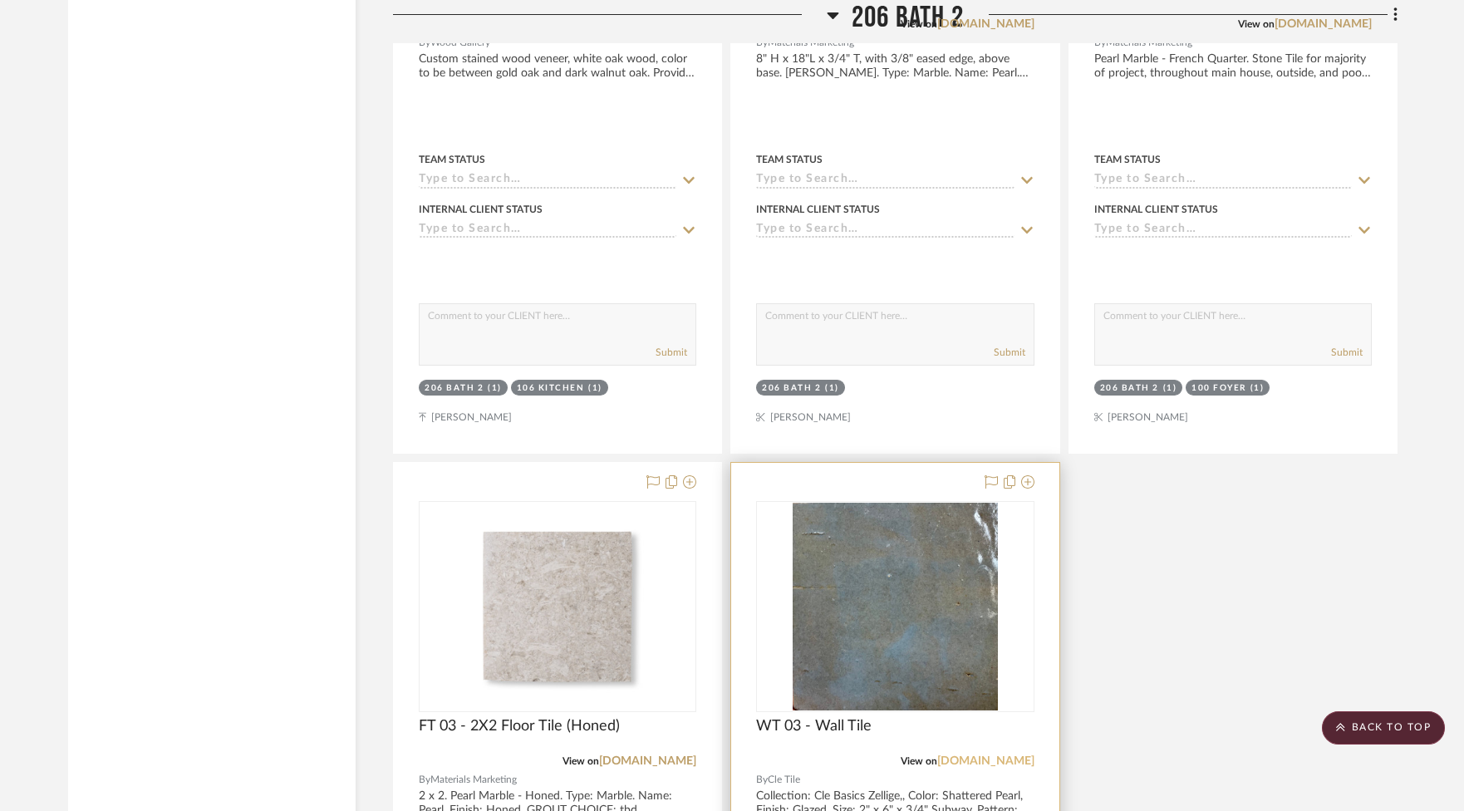
click at [1016, 755] on link "[DOMAIN_NAME]" at bounding box center [985, 761] width 97 height 12
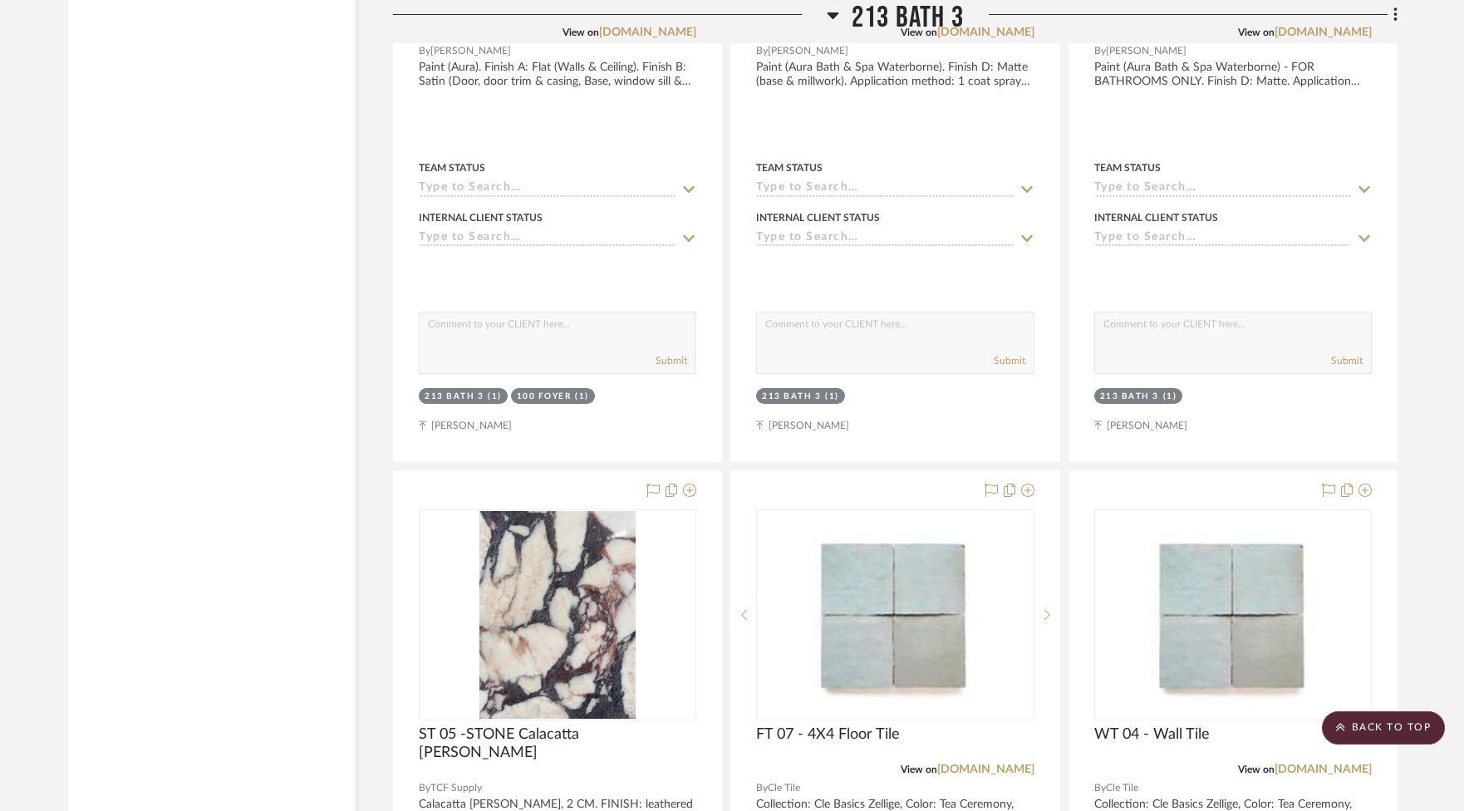
scroll to position [50078, 0]
click at [630, 512] on img "0" at bounding box center [557, 616] width 156 height 208
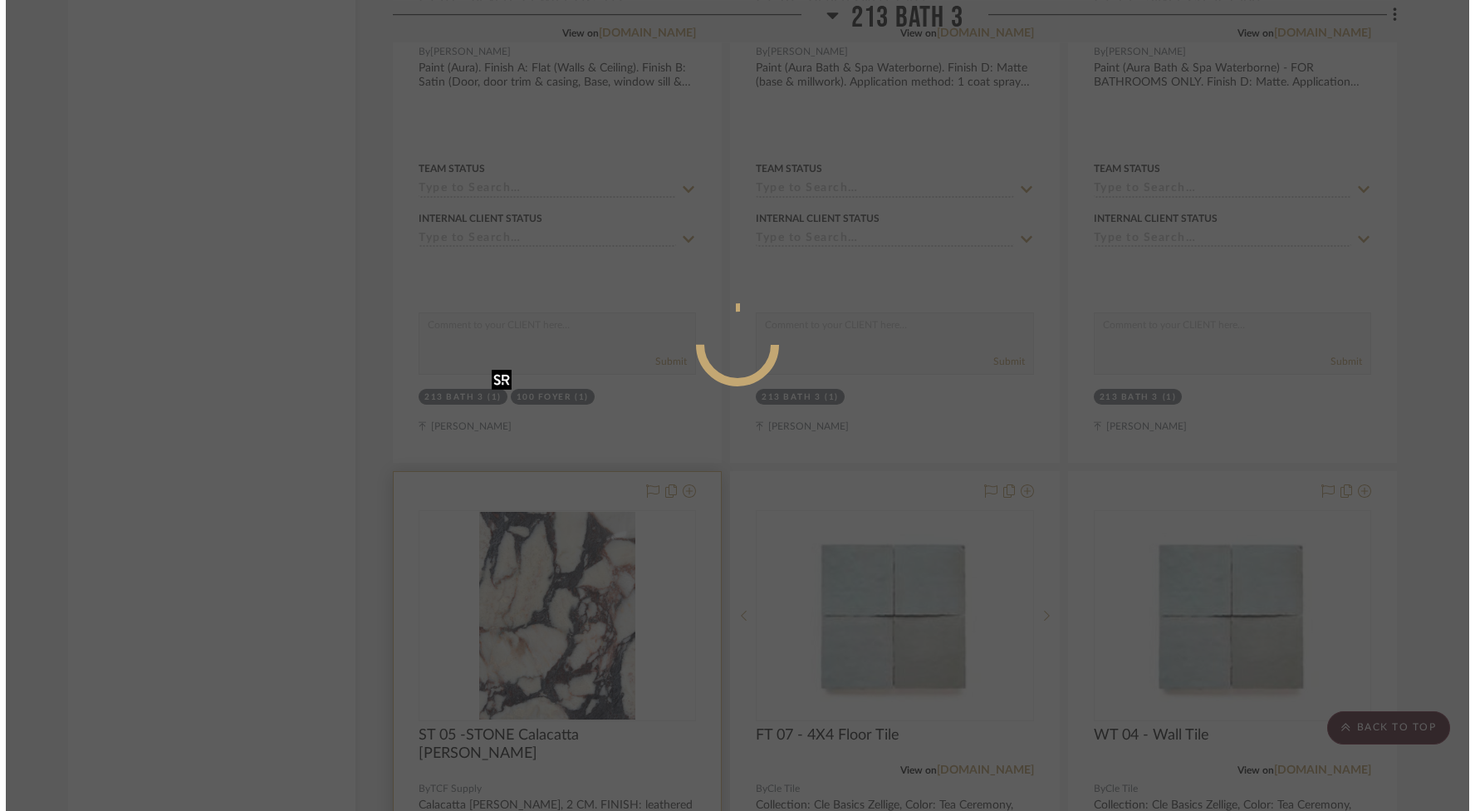
scroll to position [0, 0]
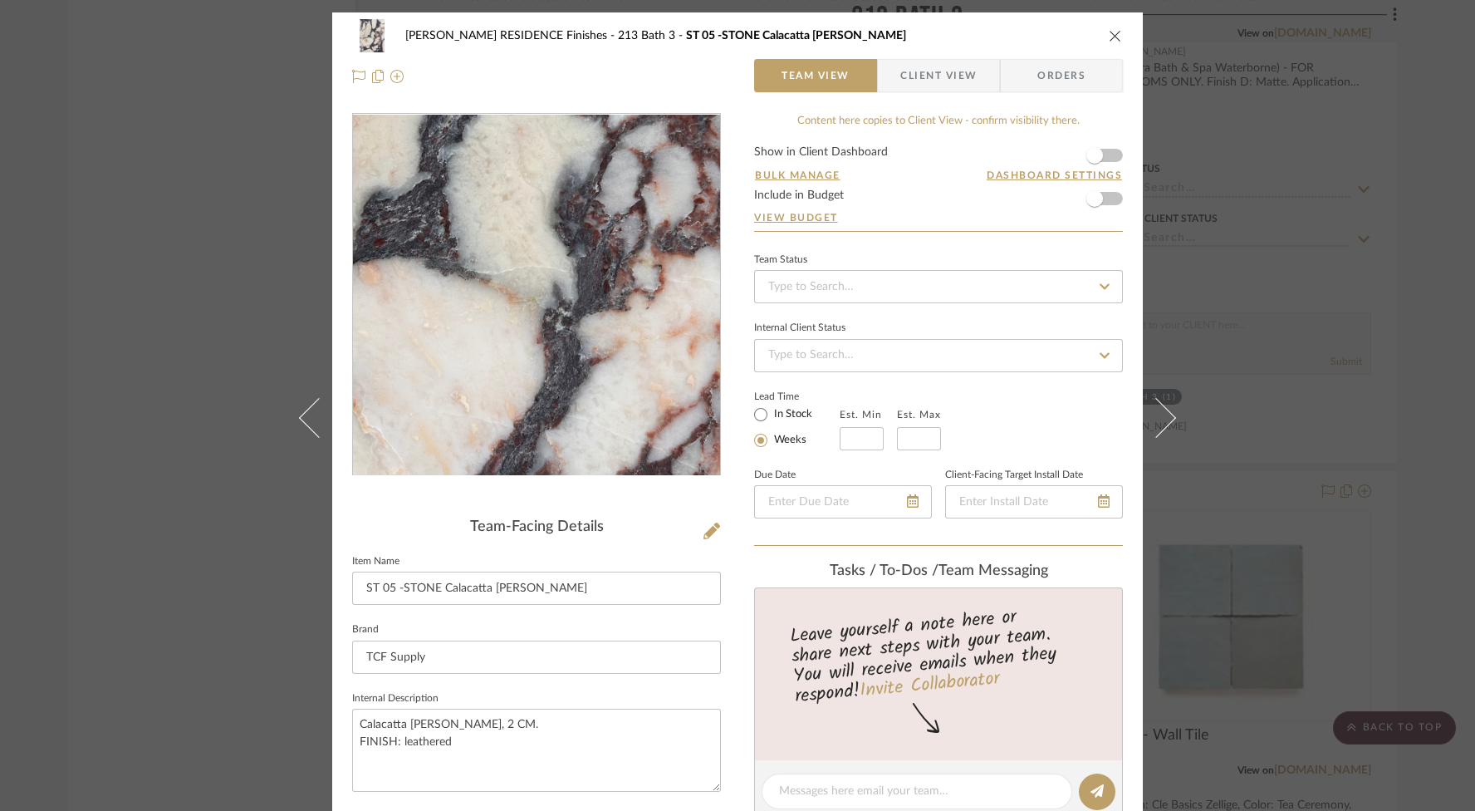
click at [546, 321] on img "0" at bounding box center [536, 295] width 270 height 361
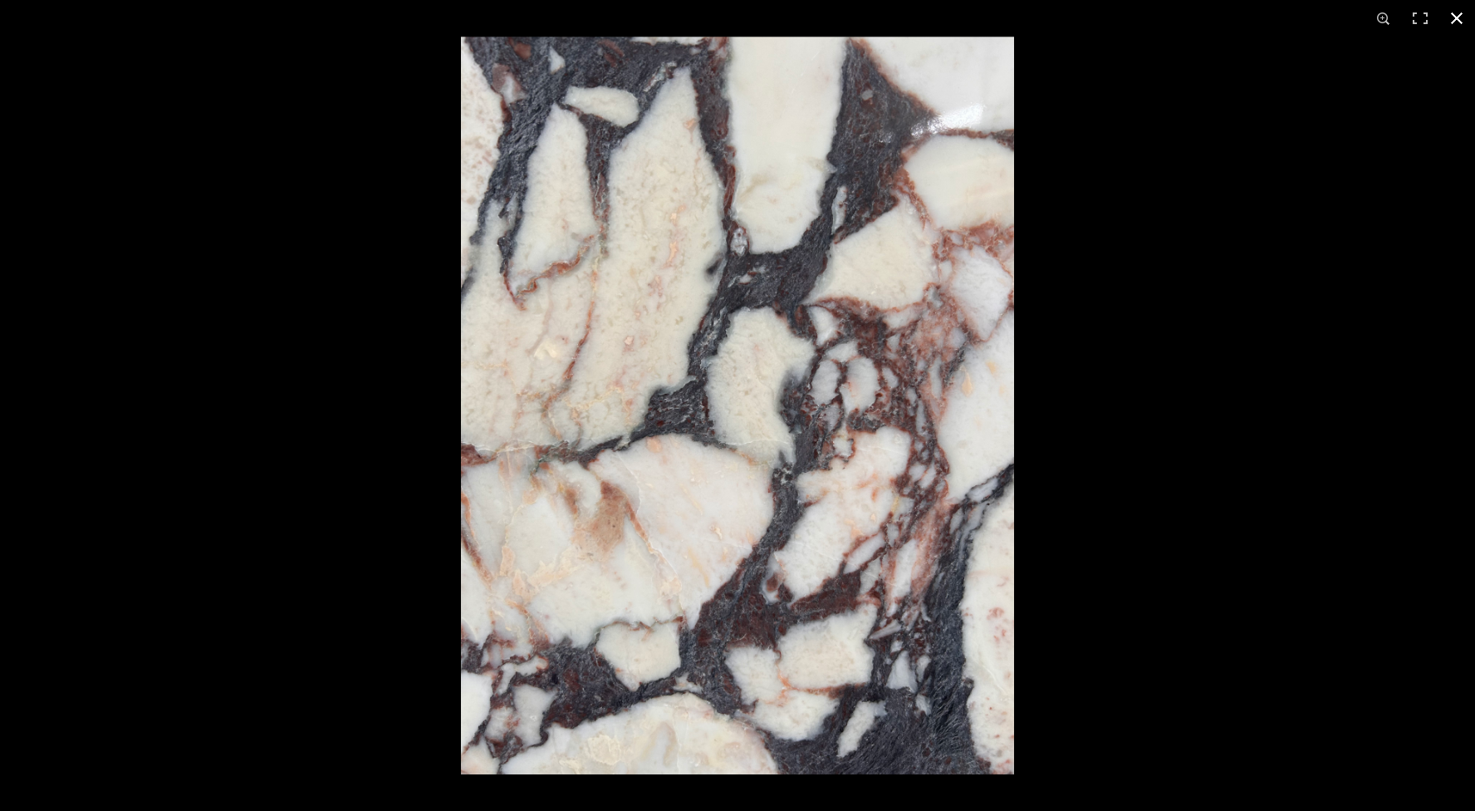
click at [1459, 12] on button at bounding box center [1457, 18] width 37 height 37
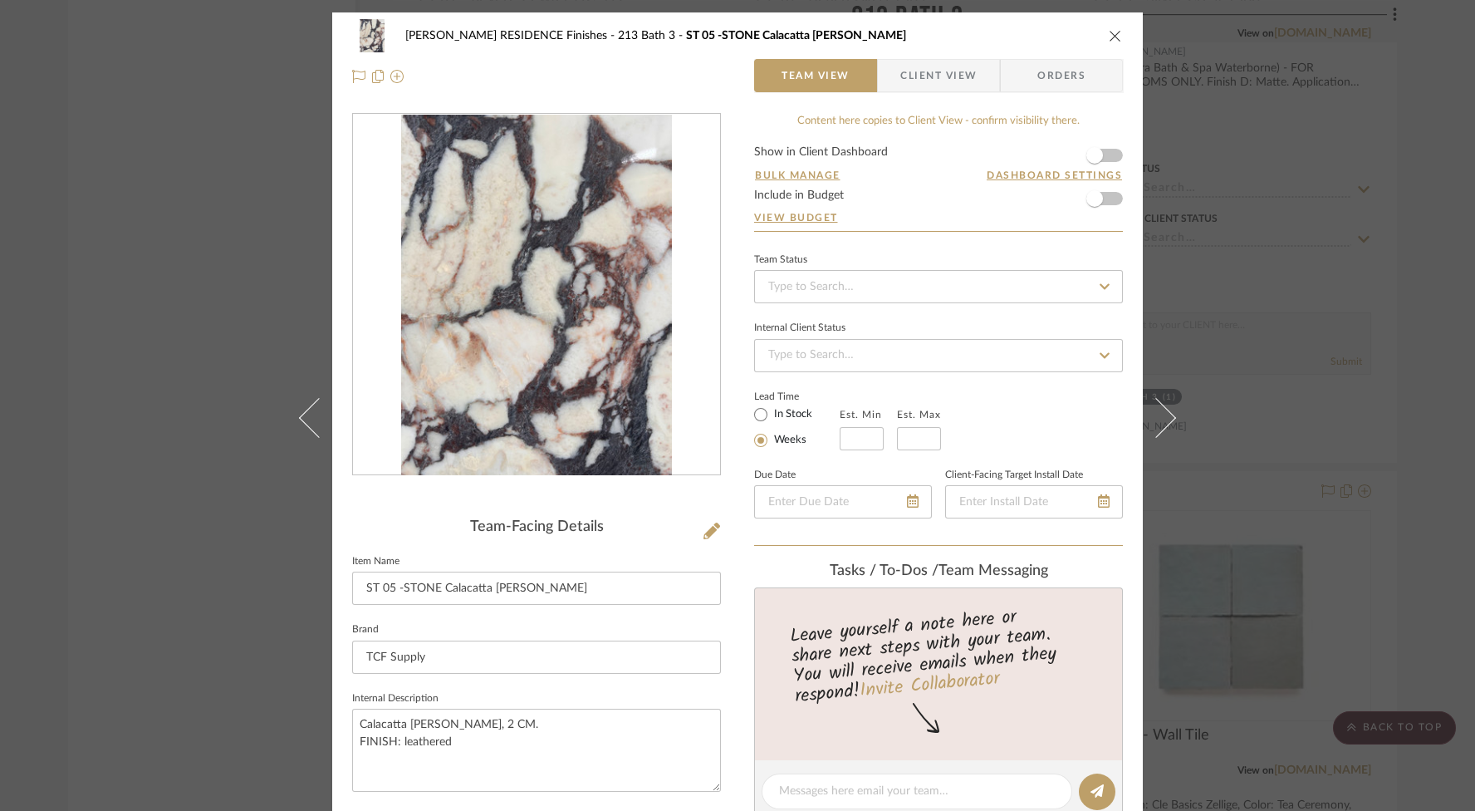
click at [1109, 32] on icon "close" at bounding box center [1115, 35] width 13 height 13
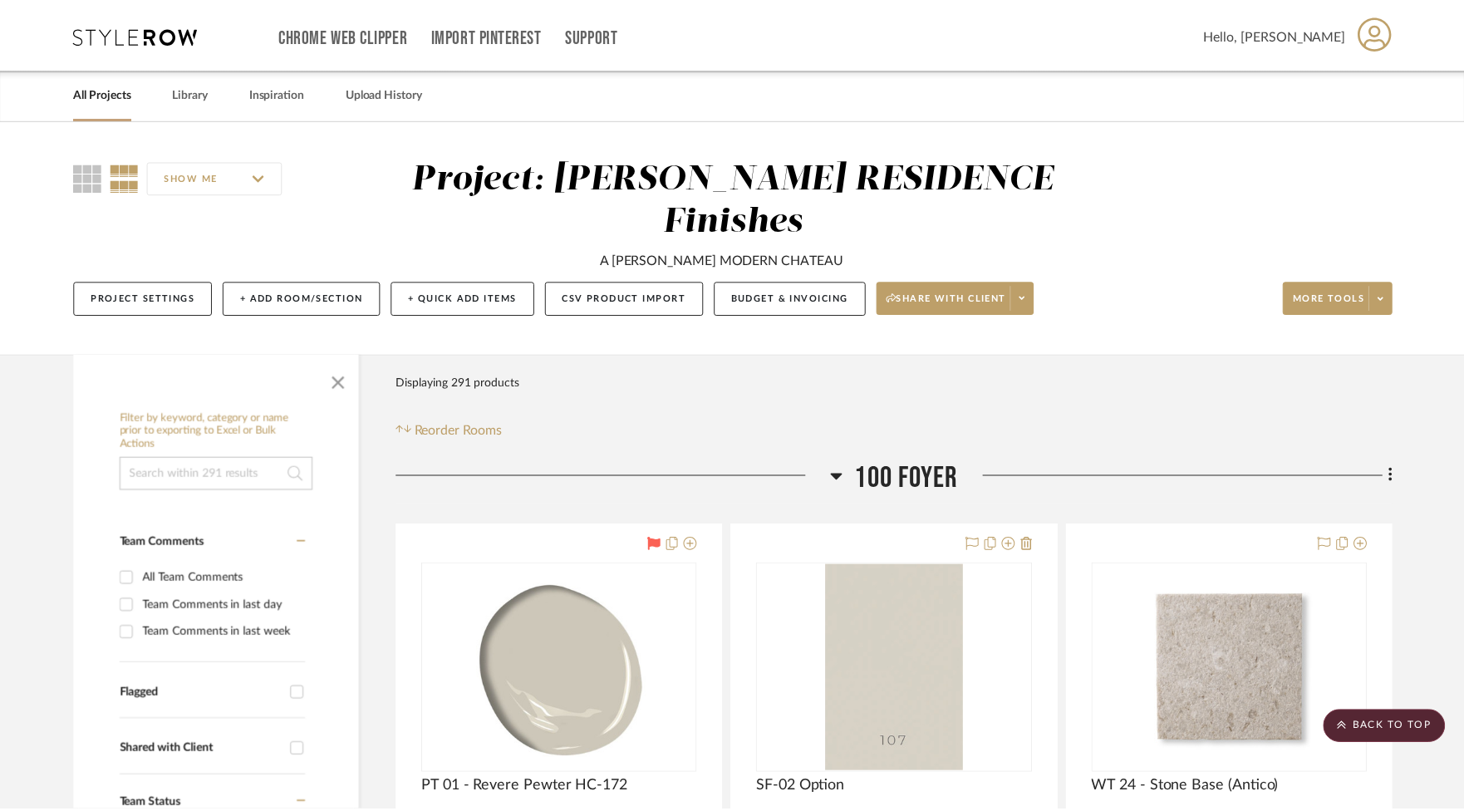
scroll to position [50078, 0]
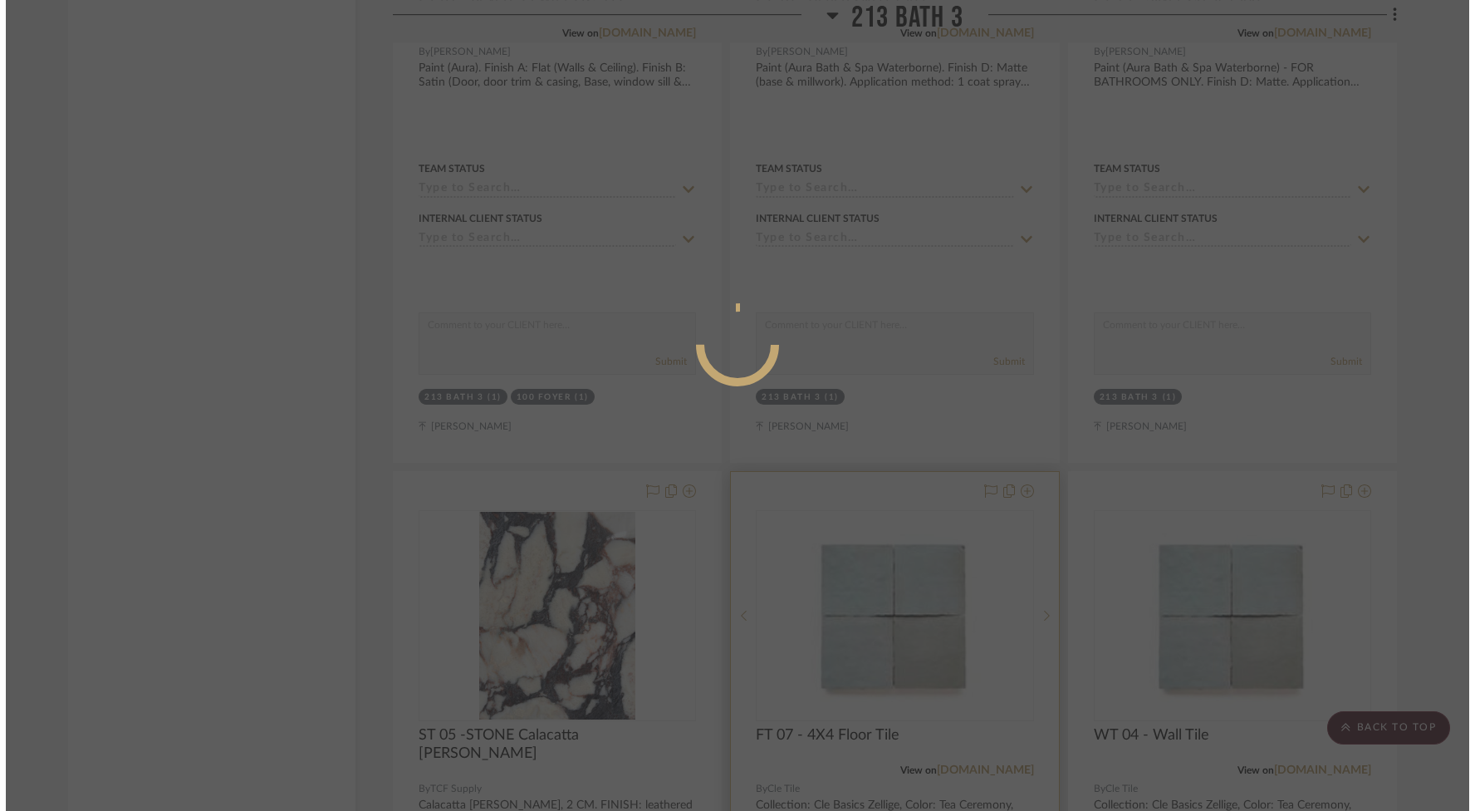
scroll to position [0, 0]
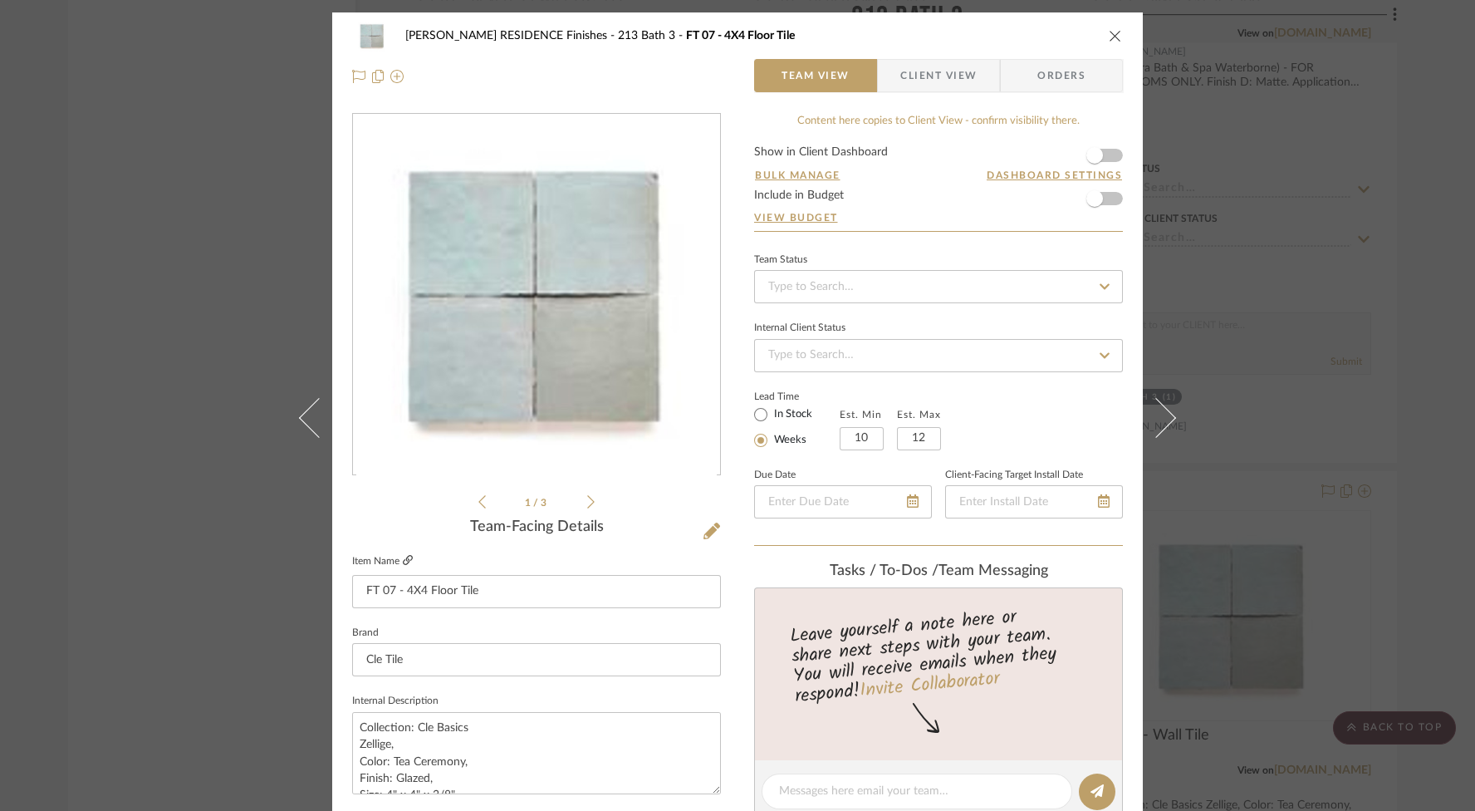
click at [403, 559] on icon at bounding box center [408, 560] width 10 height 10
click at [1109, 37] on icon "close" at bounding box center [1115, 35] width 13 height 13
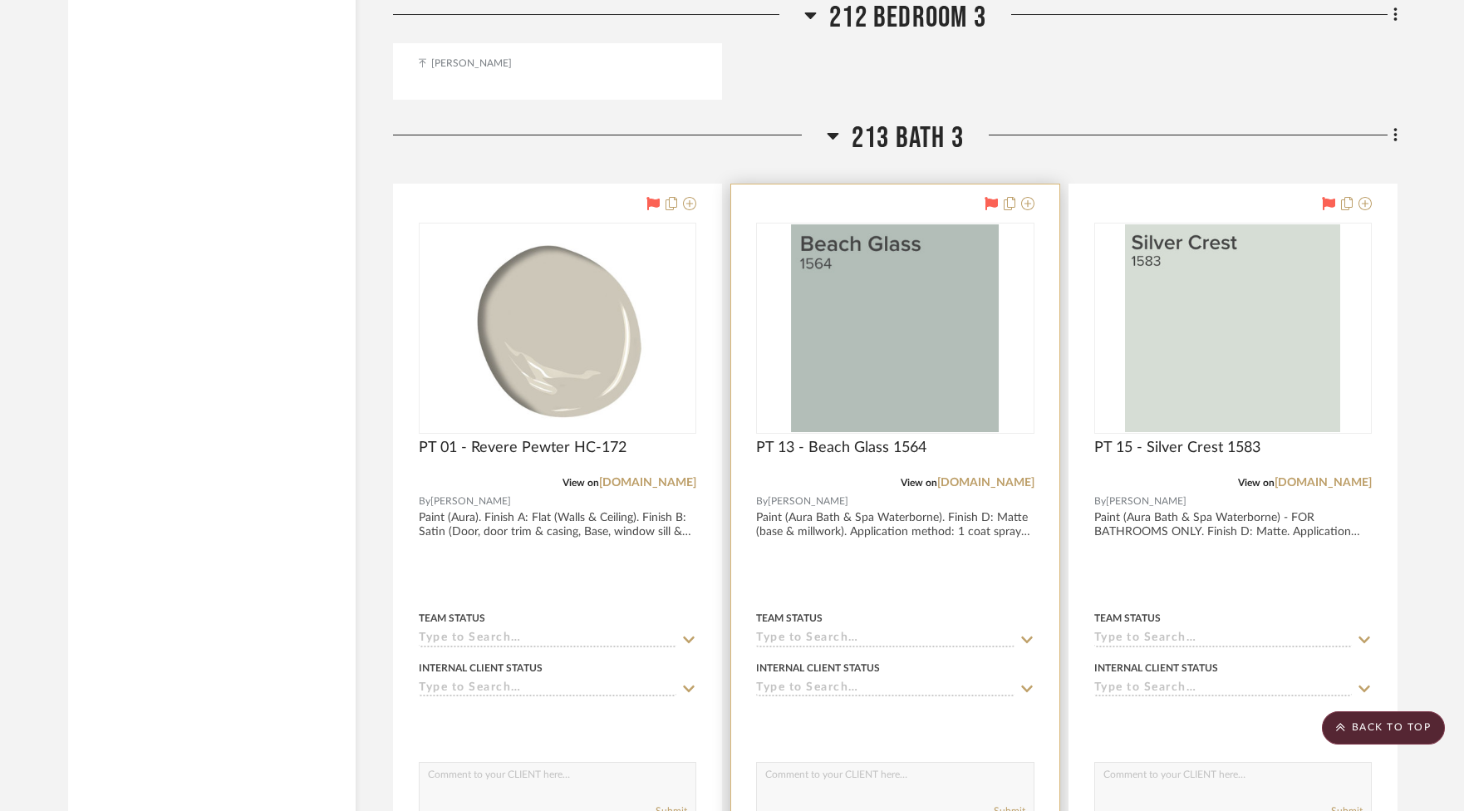
scroll to position [49581, 0]
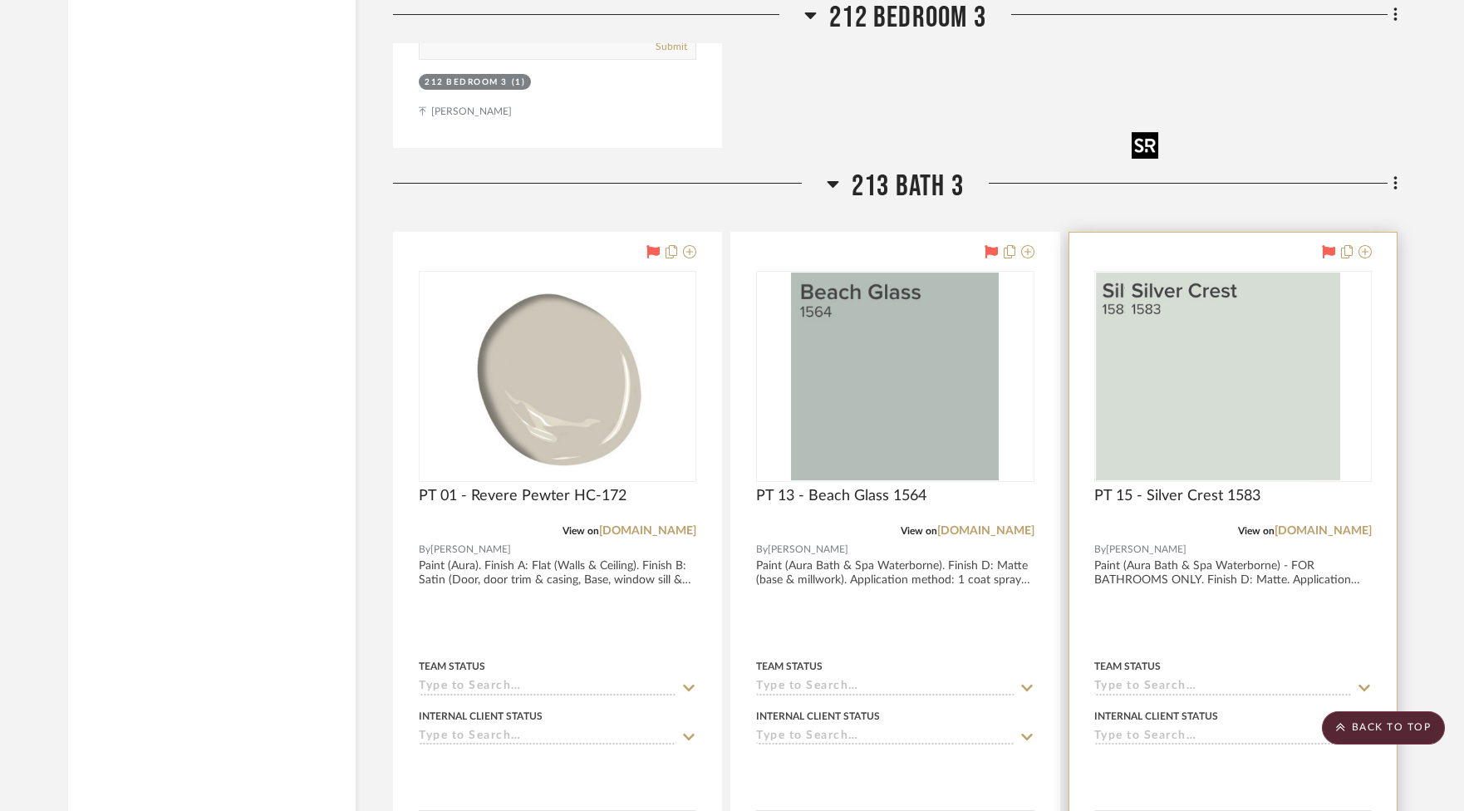
click at [1263, 271] on div at bounding box center [1232, 376] width 277 height 211
click at [1302, 525] on link "[DOMAIN_NAME]" at bounding box center [1322, 531] width 97 height 12
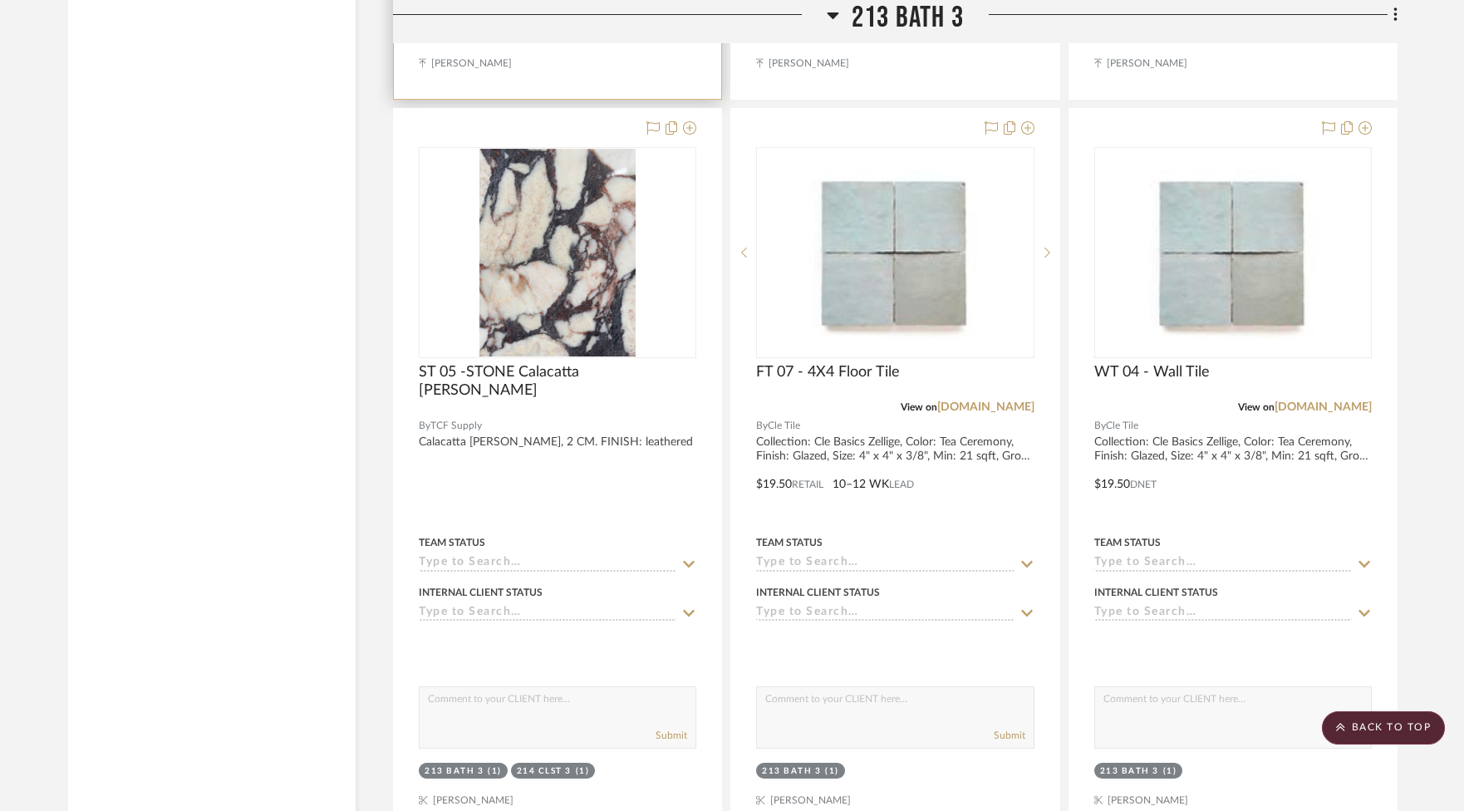
scroll to position [50411, 0]
